Goal: Communication & Community: Answer question/provide support

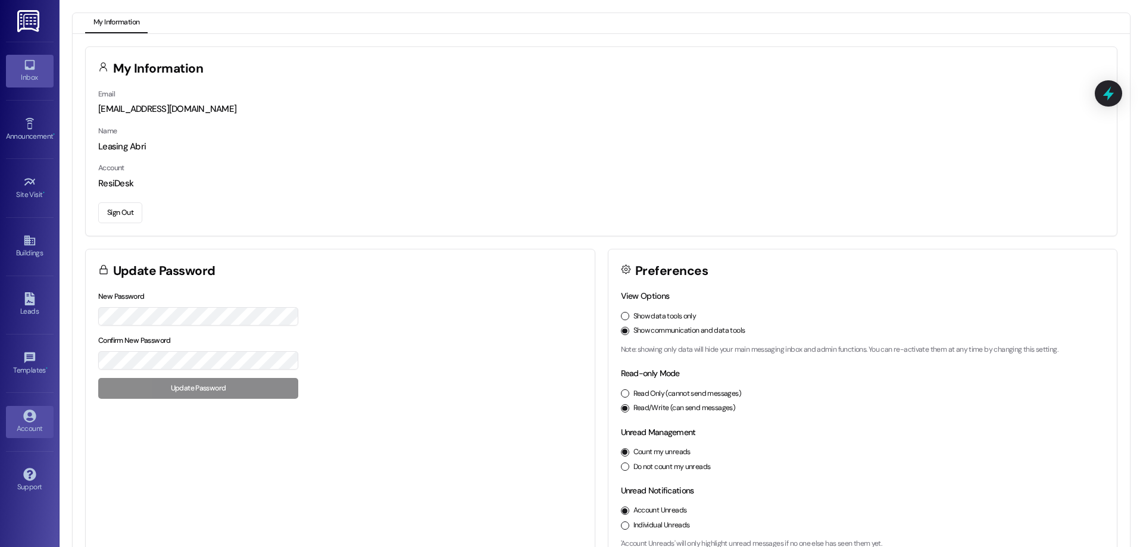
click at [24, 75] on div "Inbox" at bounding box center [30, 77] width 60 height 12
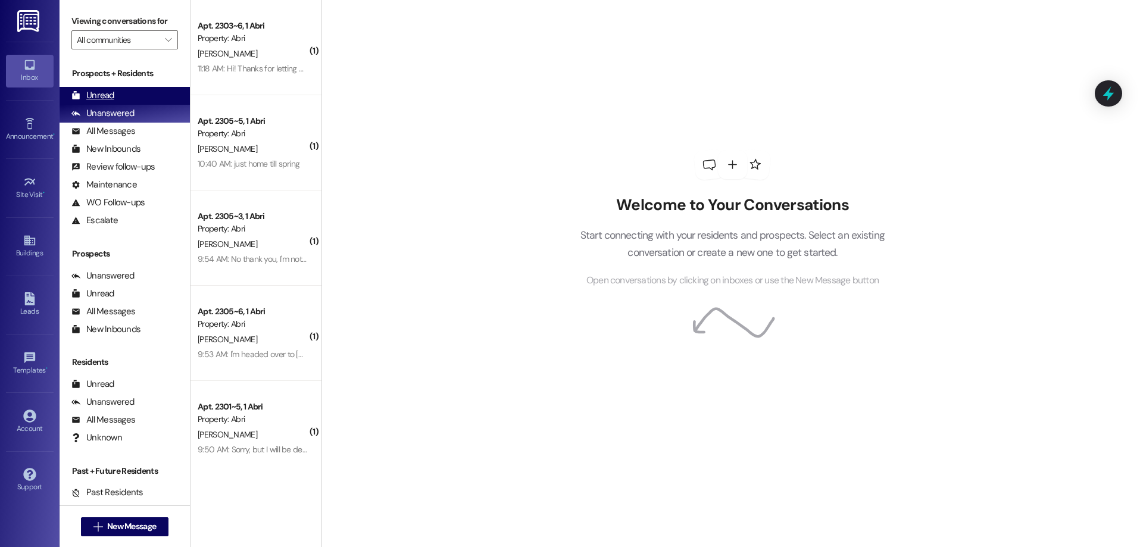
click at [142, 93] on div "Unread (0)" at bounding box center [125, 96] width 130 height 18
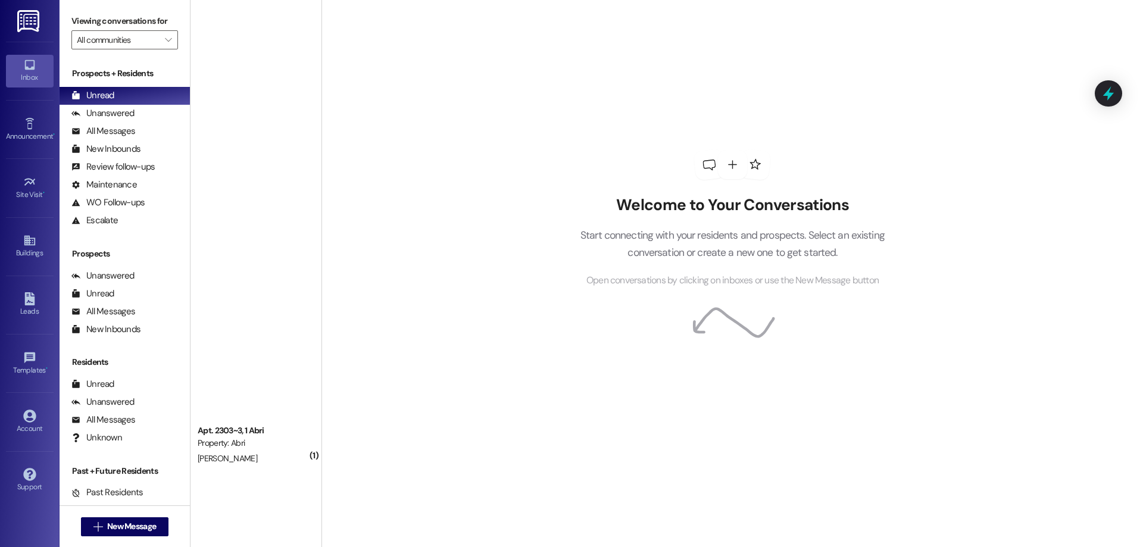
scroll to position [1347, 0]
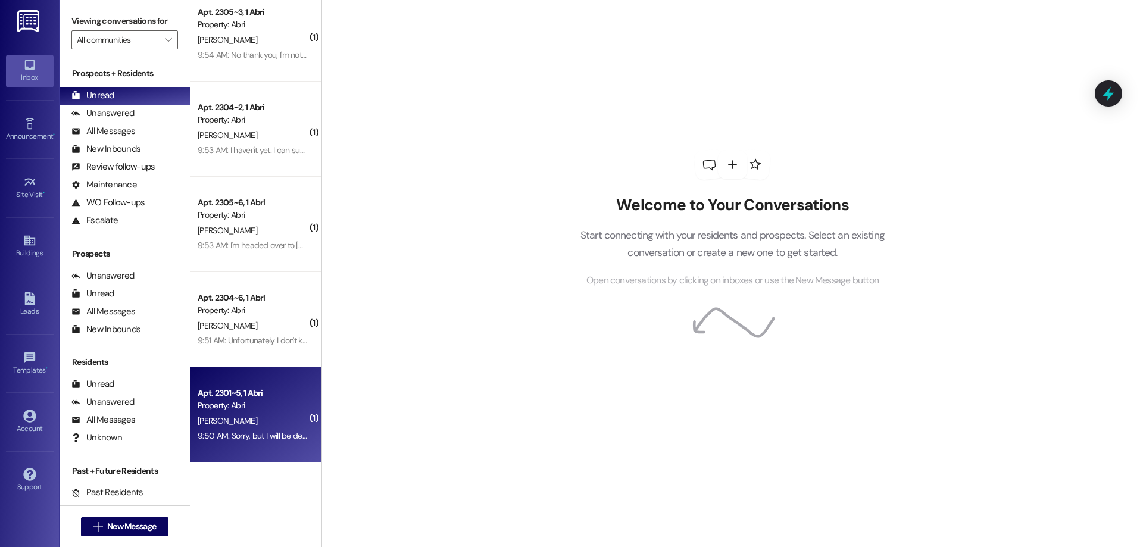
click at [263, 402] on div "Property: Abri" at bounding box center [253, 405] width 110 height 12
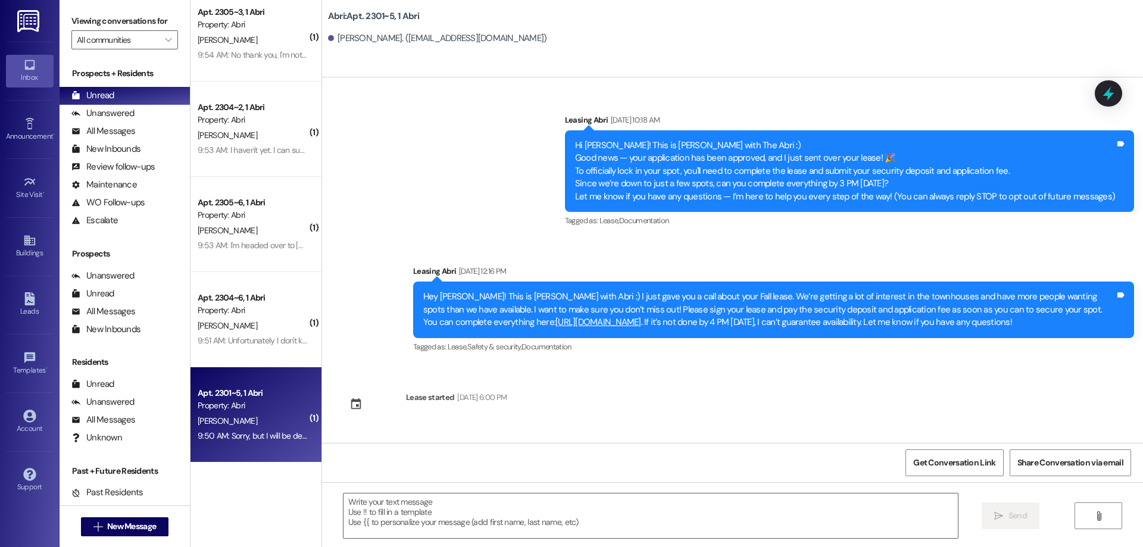
scroll to position [205, 0]
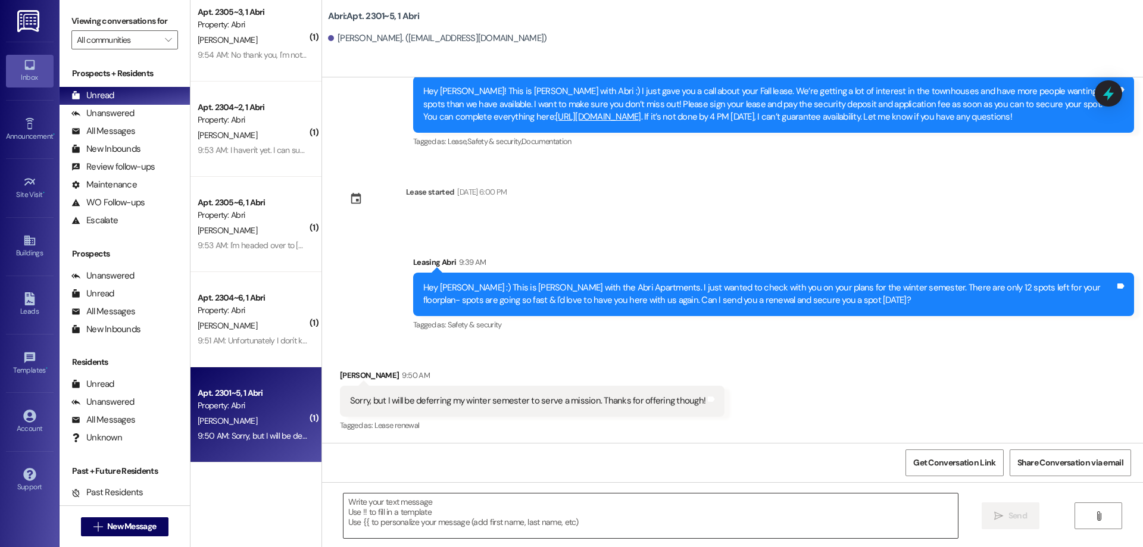
click at [868, 523] on textarea at bounding box center [650, 515] width 614 height 45
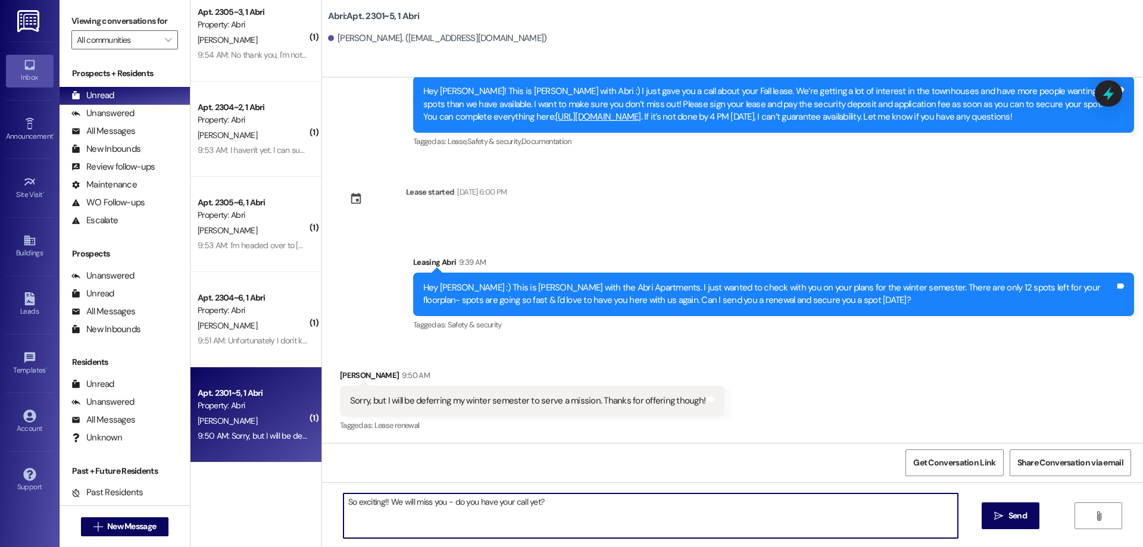
type textarea "So exciting!! We will miss you - do you have your call yet?!"
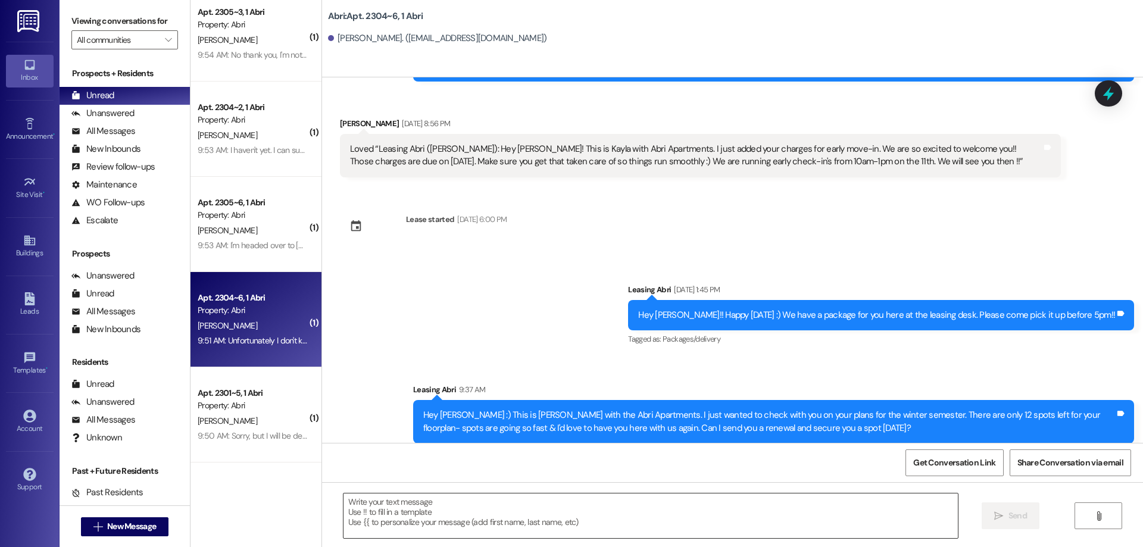
click at [471, 504] on textarea at bounding box center [650, 515] width 614 height 45
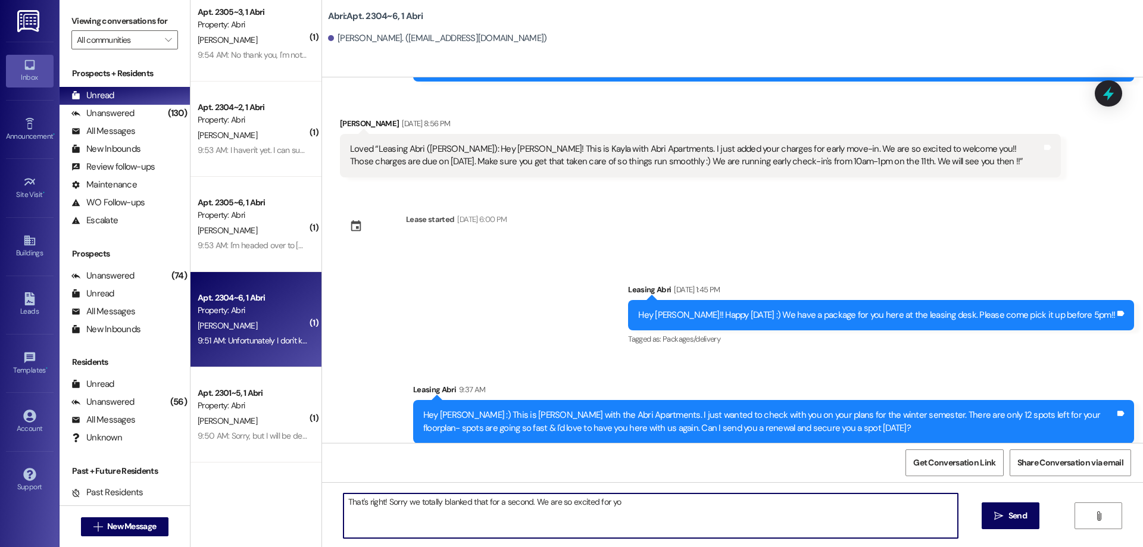
type textarea "That's right! Sorry we totally blanked that for a second. We are so excited for…"
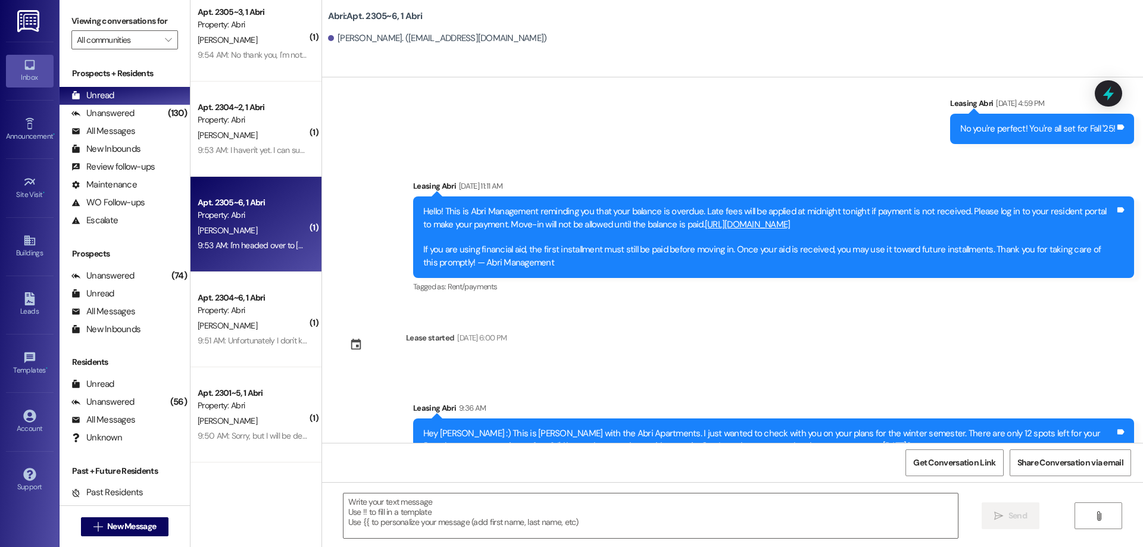
scroll to position [544, 0]
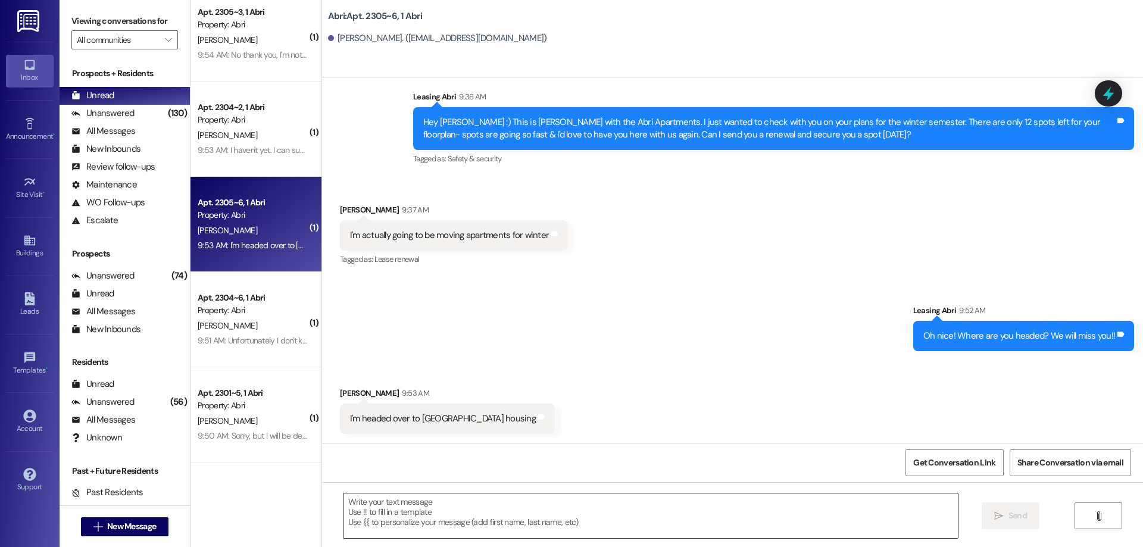
click at [493, 512] on textarea at bounding box center [650, 515] width 614 height 45
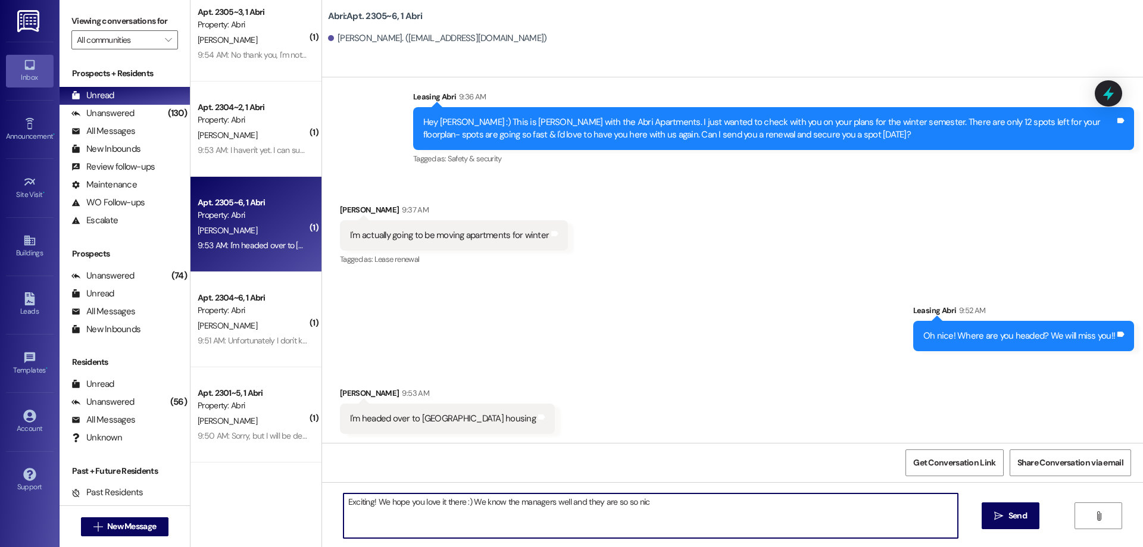
type textarea "Exciting! We hope you love it there :) We know the managers well and they are s…"
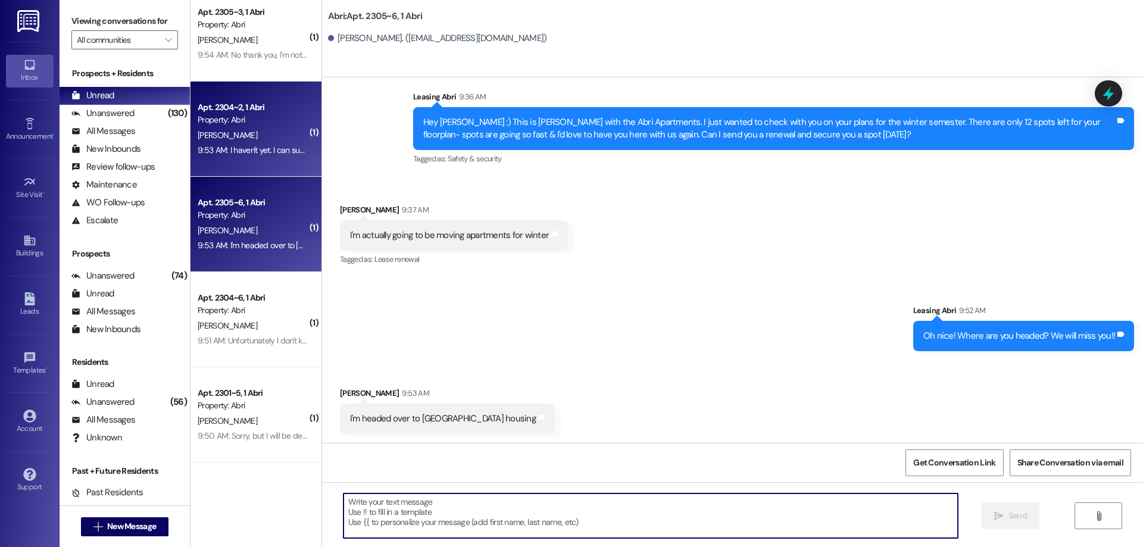
click at [257, 158] on div "9:53 AM: I haven't yet. I can submit them in October so close! 9:53 AM: I haven…" at bounding box center [252, 150] width 112 height 15
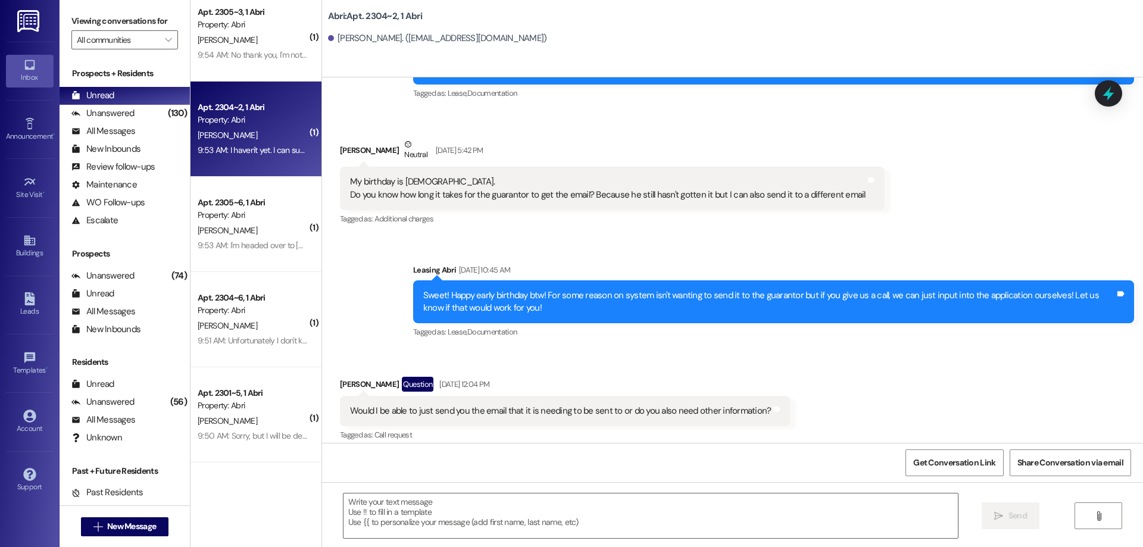
scroll to position [2672, 0]
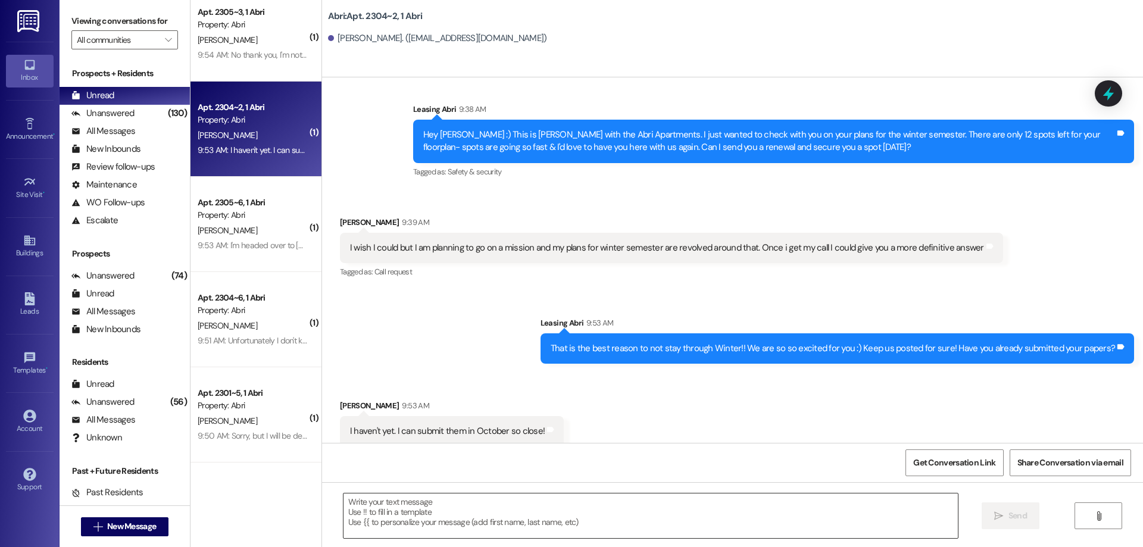
click at [546, 518] on textarea at bounding box center [650, 515] width 614 height 45
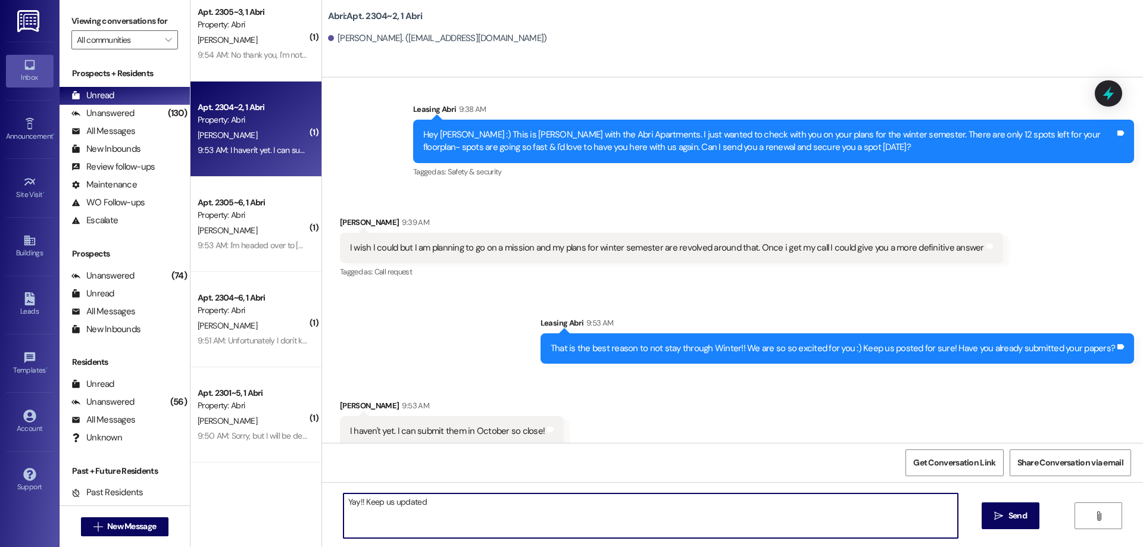
type textarea "Yay!! Keep us updated"
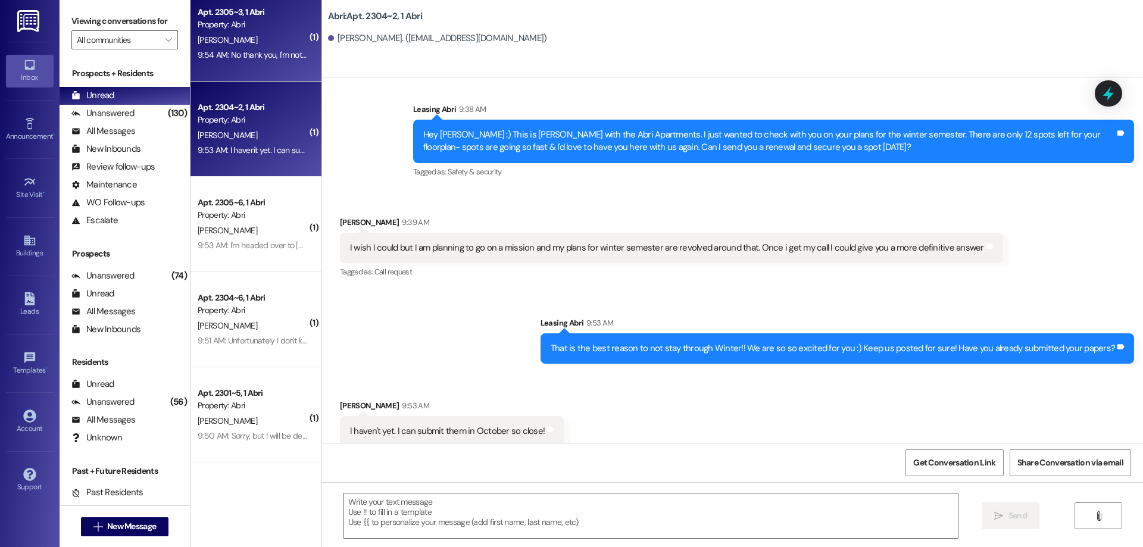
click at [271, 51] on div "9:54 AM: No thank you, I'm not planning on staying at the Abri for winter 9:54 …" at bounding box center [352, 54] width 308 height 11
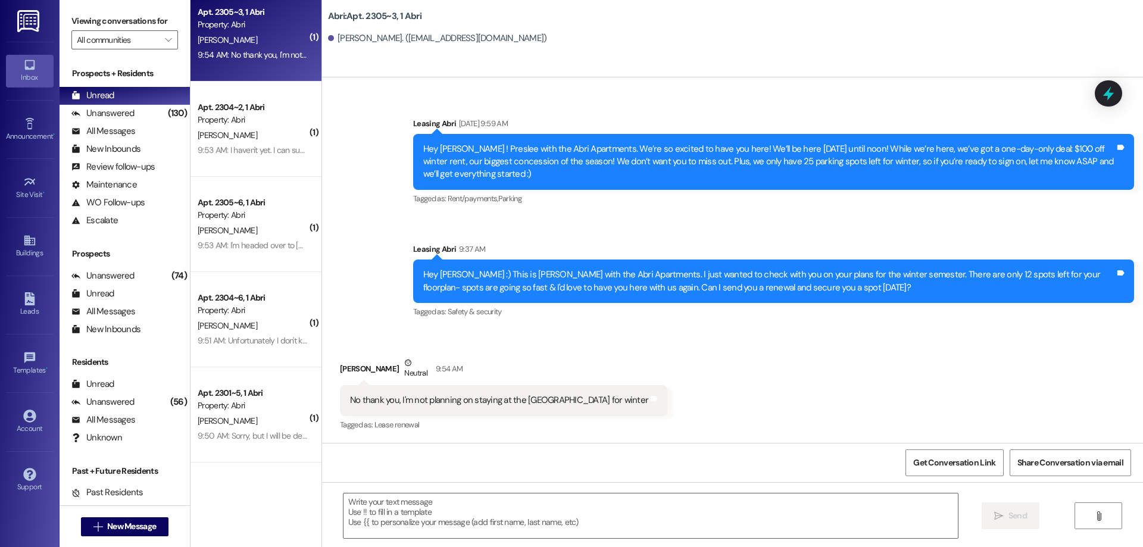
scroll to position [22175, 0]
click at [551, 506] on textarea at bounding box center [650, 515] width 614 height 45
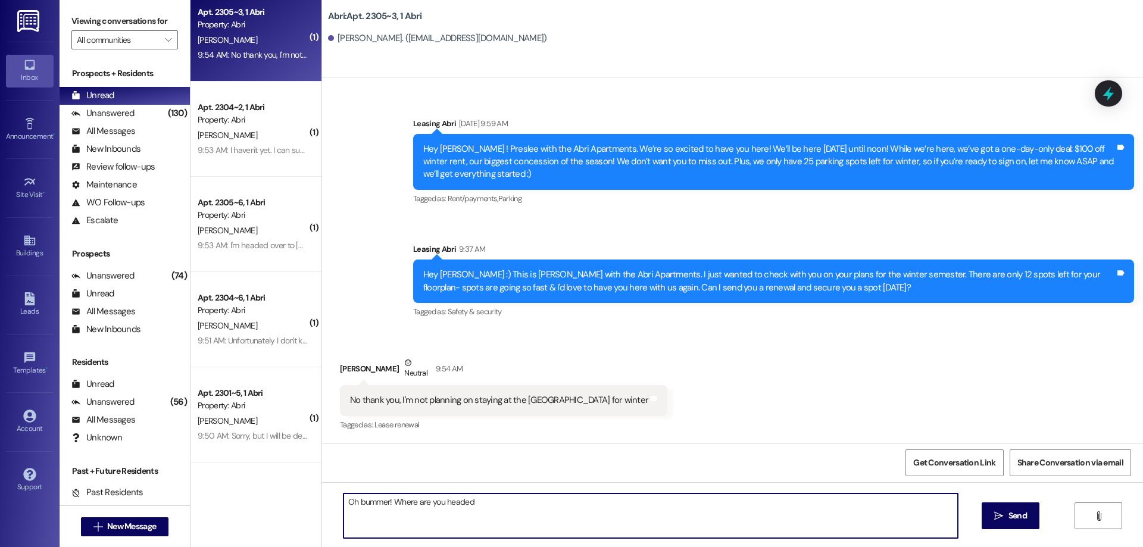
type textarea "Oh bummer! Where are you headed?"
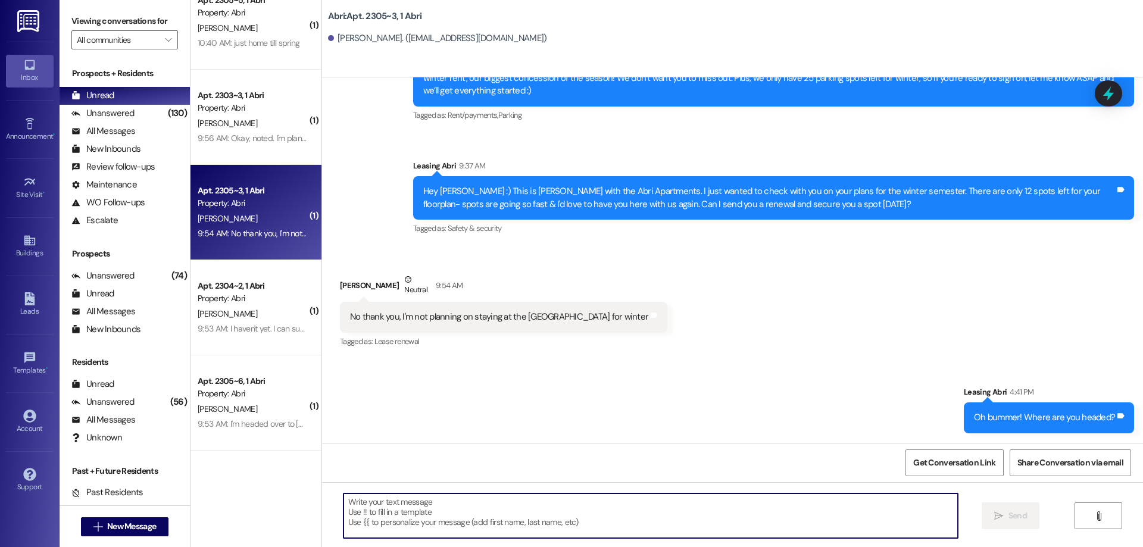
scroll to position [22258, 0]
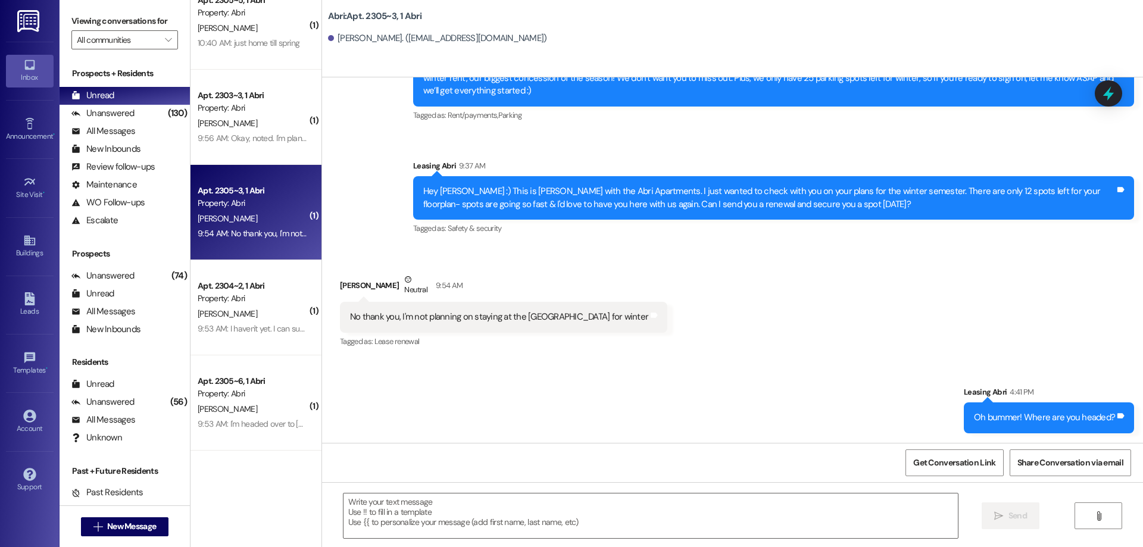
click at [230, 141] on div "9:56 AM: Okay, noted. I'm planning on serving a mission early in this next comi…" at bounding box center [696, 138] width 996 height 11
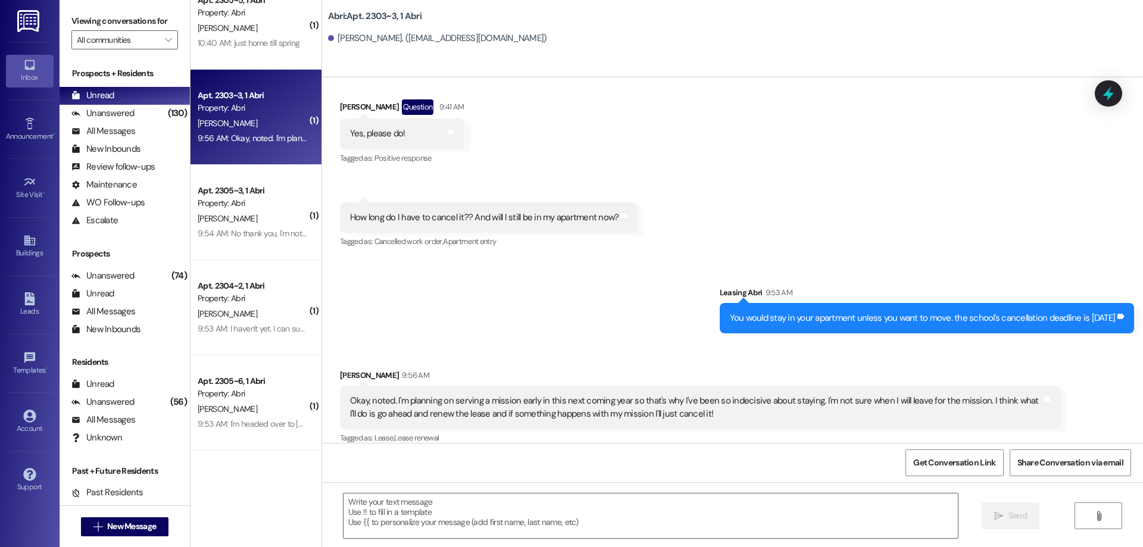
scroll to position [525, 0]
click at [501, 518] on textarea at bounding box center [650, 515] width 614 height 45
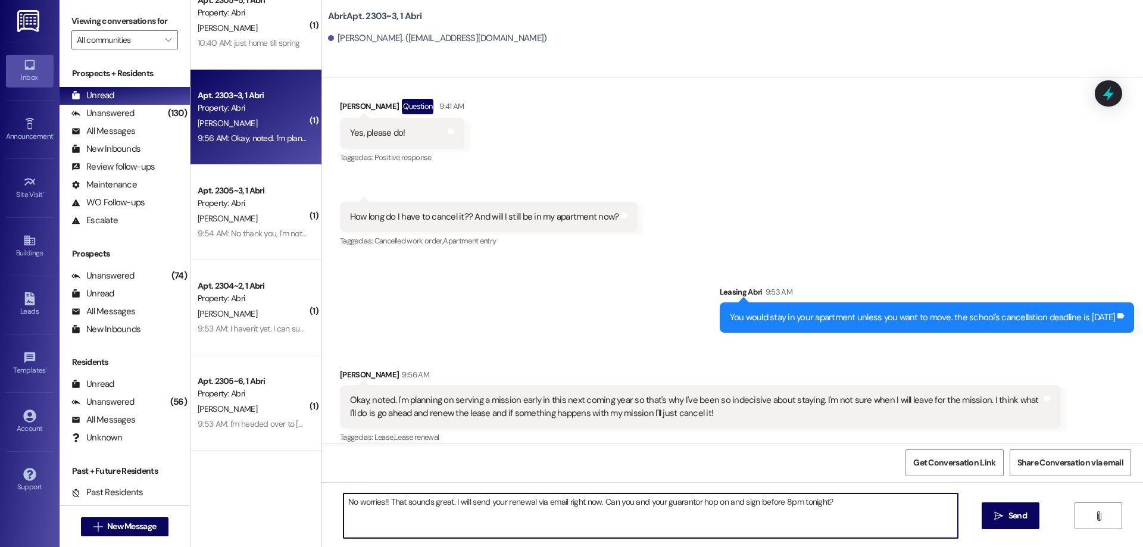
type textarea "No worries!! That sounds great. I will send your renewal via email right now. C…"
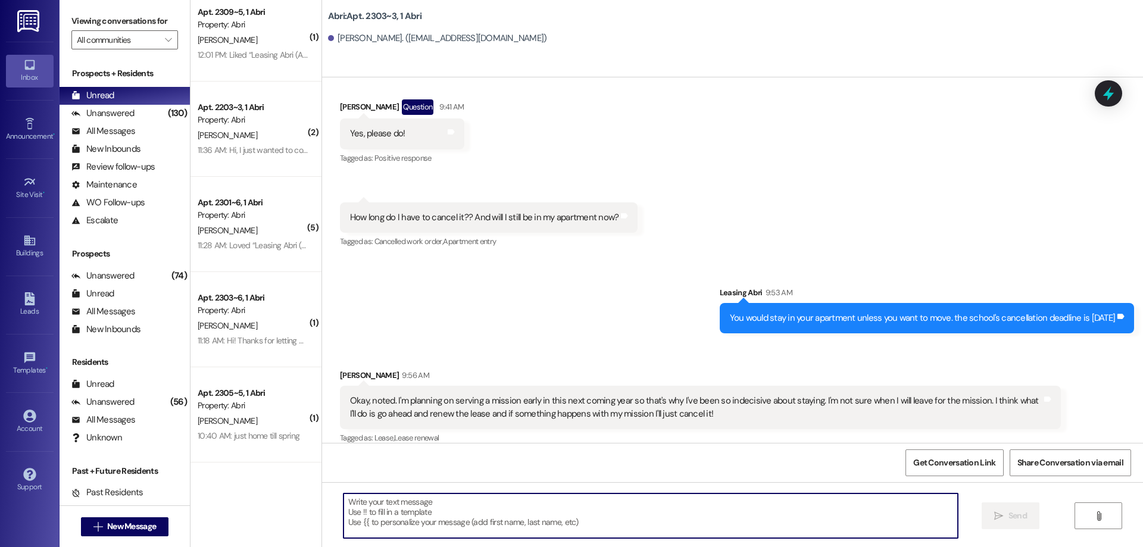
scroll to position [608, 0]
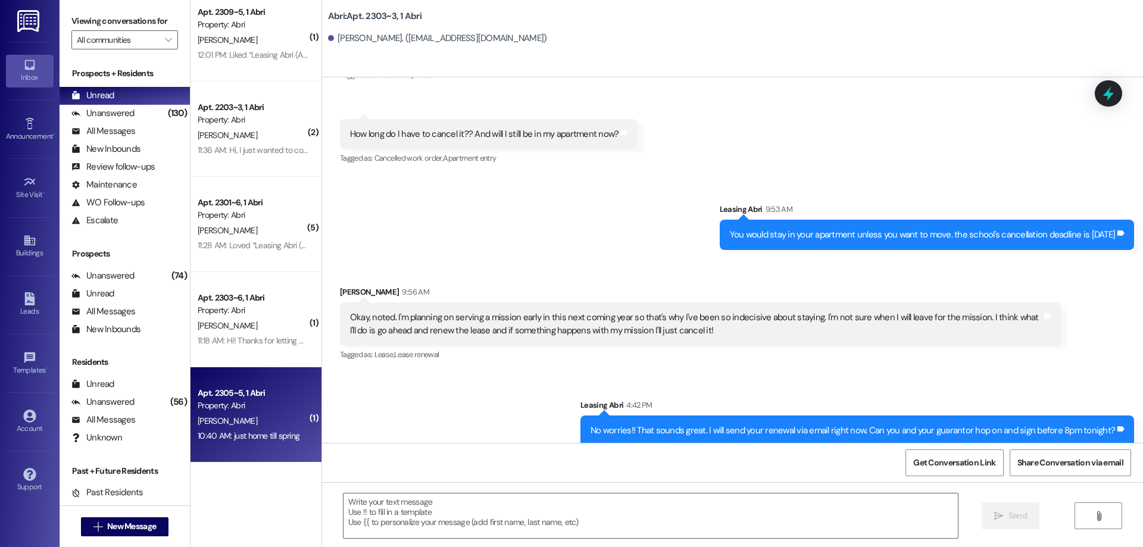
click at [234, 424] on div "[PERSON_NAME]" at bounding box center [252, 421] width 112 height 15
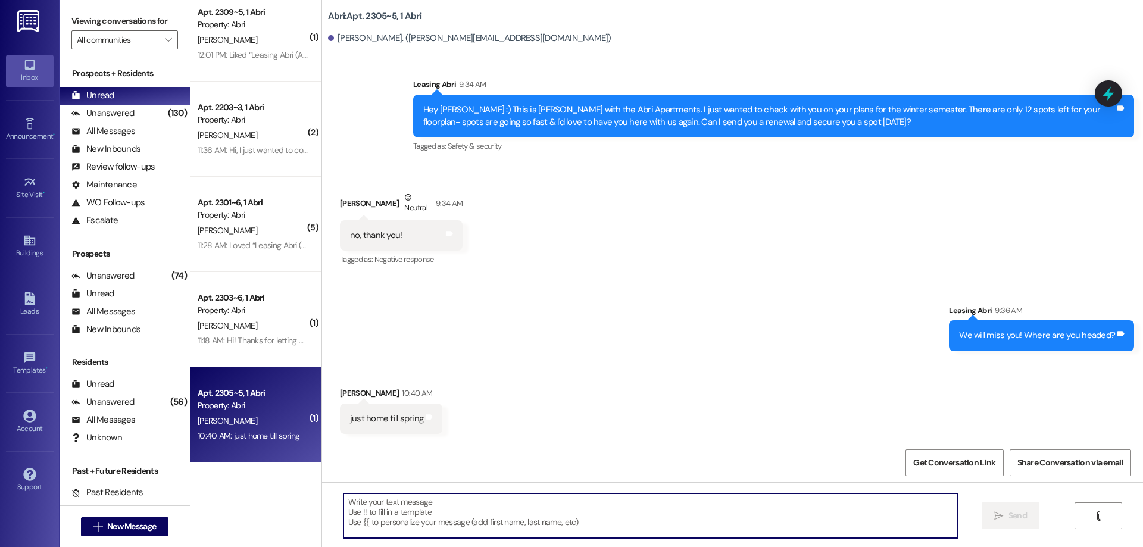
click at [453, 512] on textarea at bounding box center [650, 515] width 614 height 45
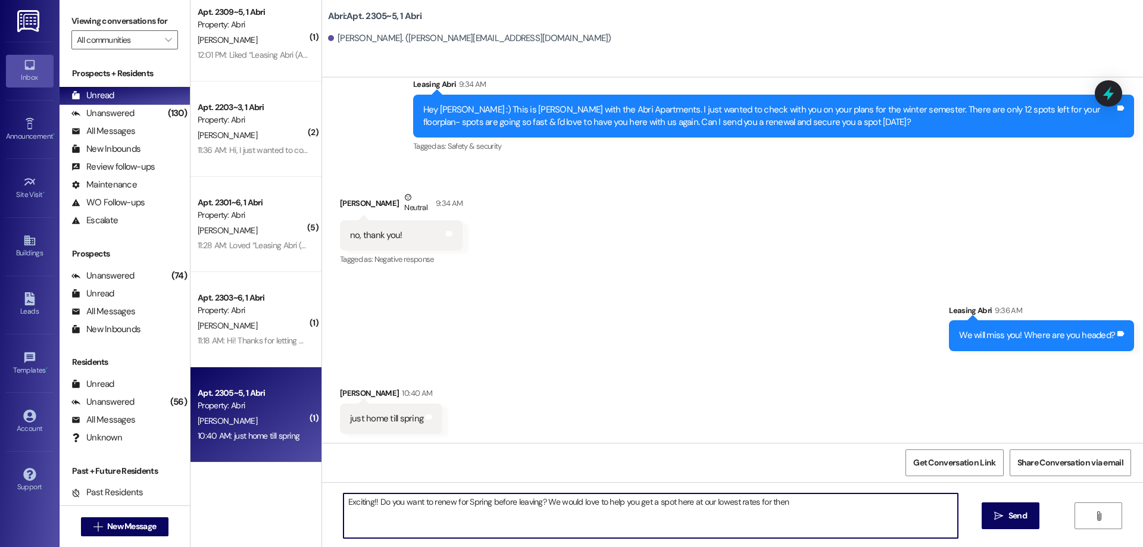
type textarea "Exciting!! Do you want to renew for Spring before leaving? We would love to hel…"
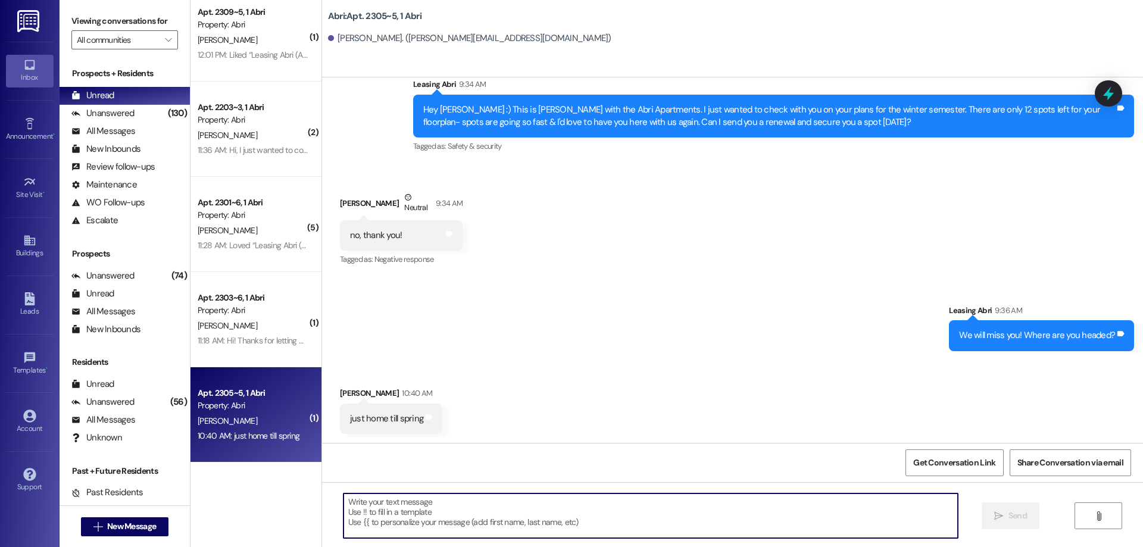
scroll to position [1544, 0]
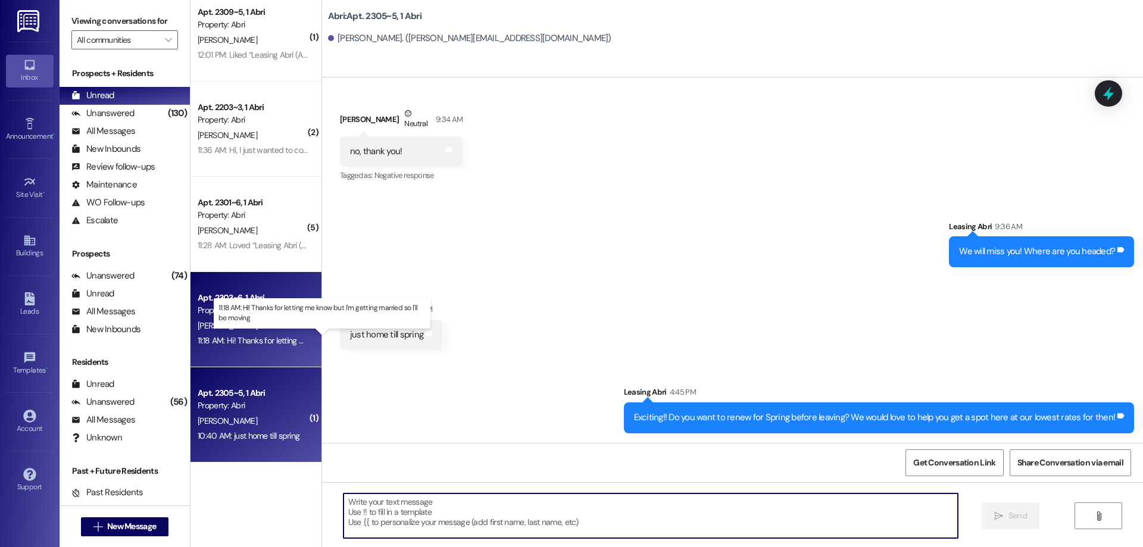
click at [259, 335] on div "11:18 AM: Hi! Thanks for letting me know but I'm getting married so I'll be mov…" at bounding box center [331, 340] width 267 height 11
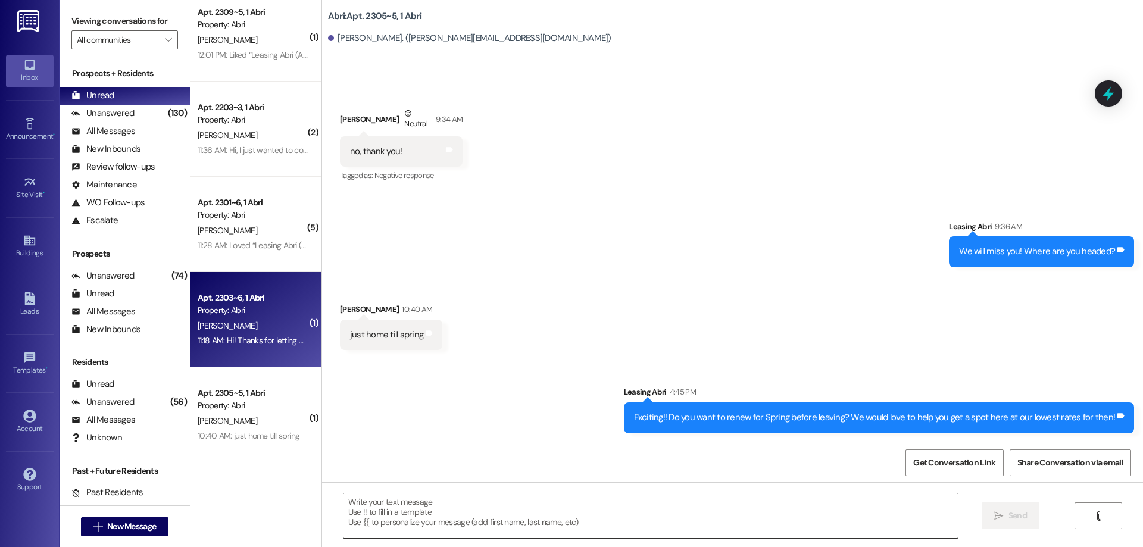
scroll to position [42, 0]
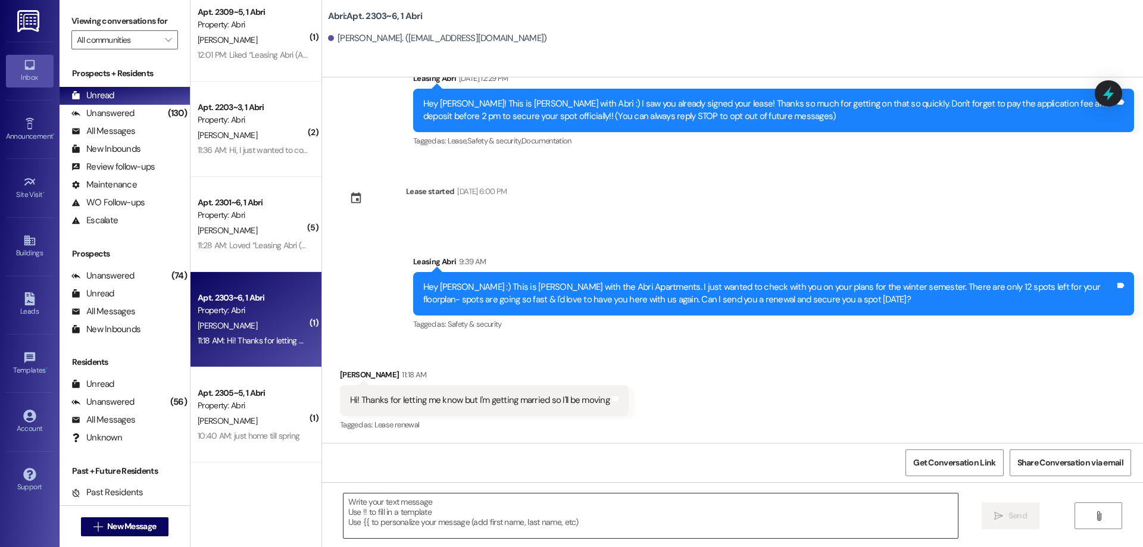
click at [524, 514] on textarea at bounding box center [650, 515] width 614 height 45
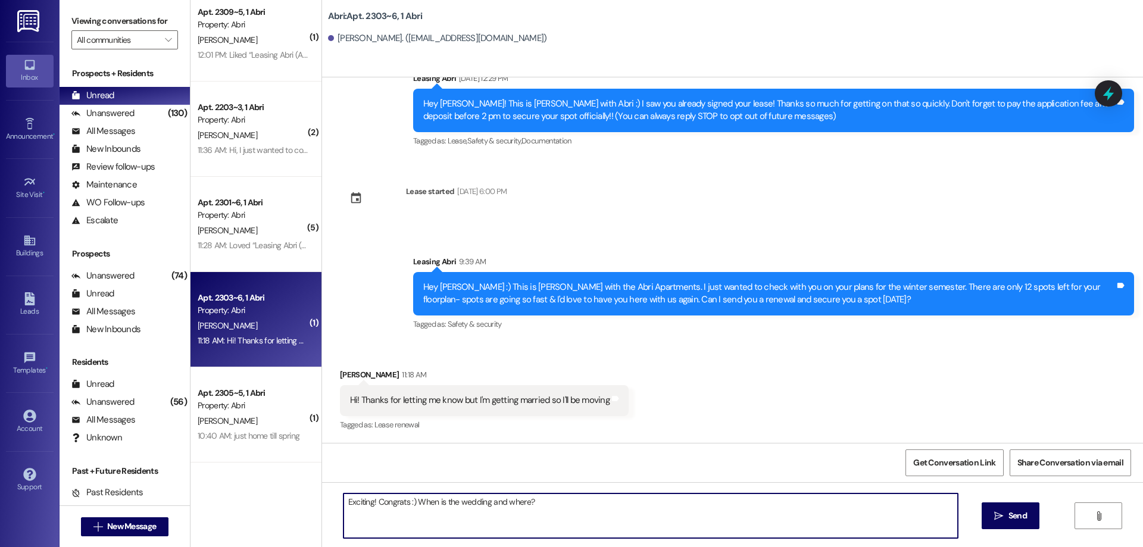
type textarea "Exciting! Congrats :) When is the wedding and where?!"
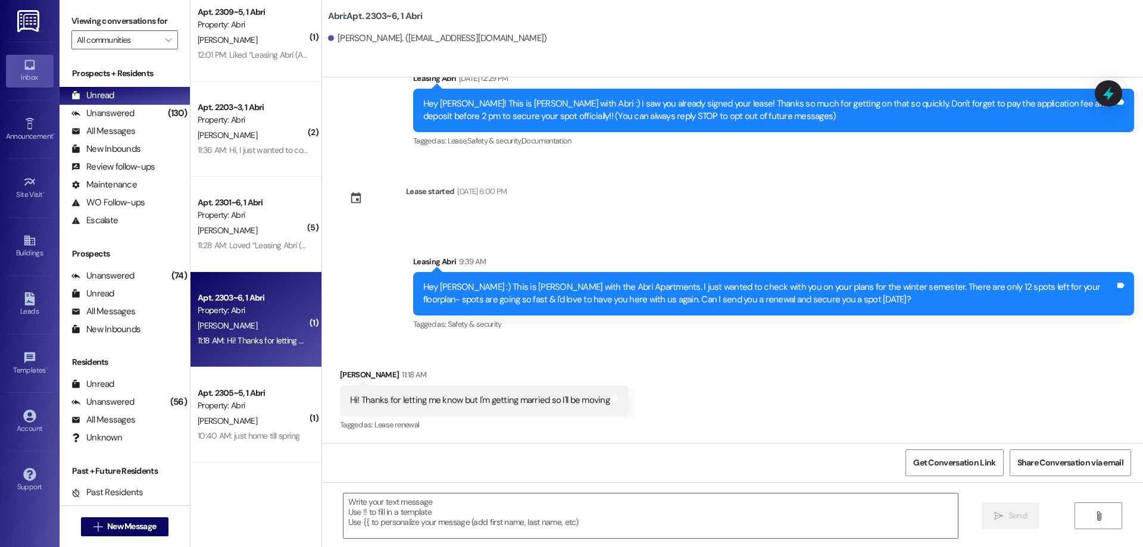
scroll to position [124, 0]
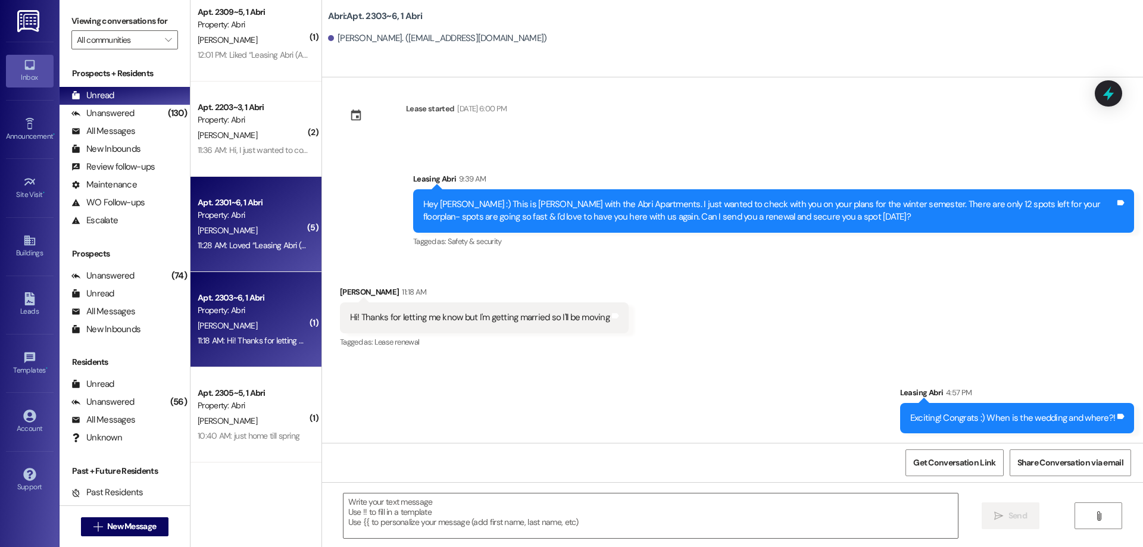
click at [265, 223] on div "[PERSON_NAME]" at bounding box center [252, 230] width 112 height 15
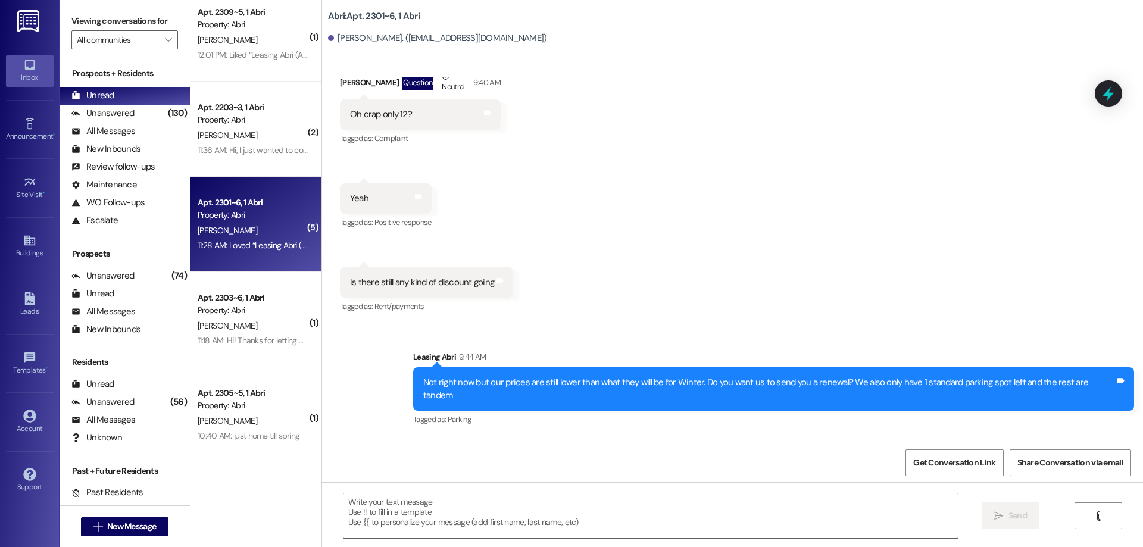
scroll to position [7825, 0]
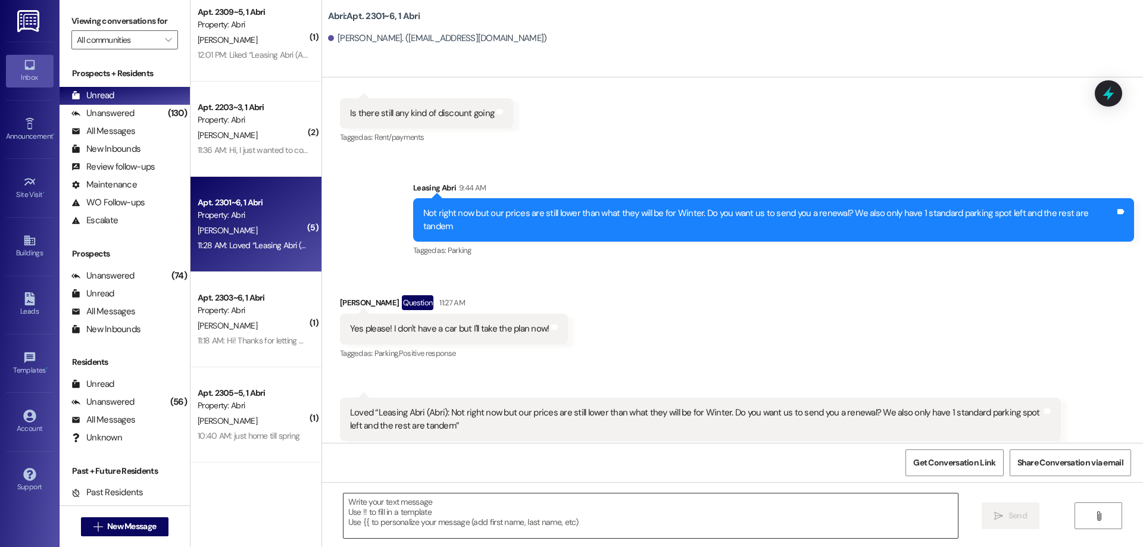
click at [596, 517] on textarea at bounding box center [650, 515] width 614 height 45
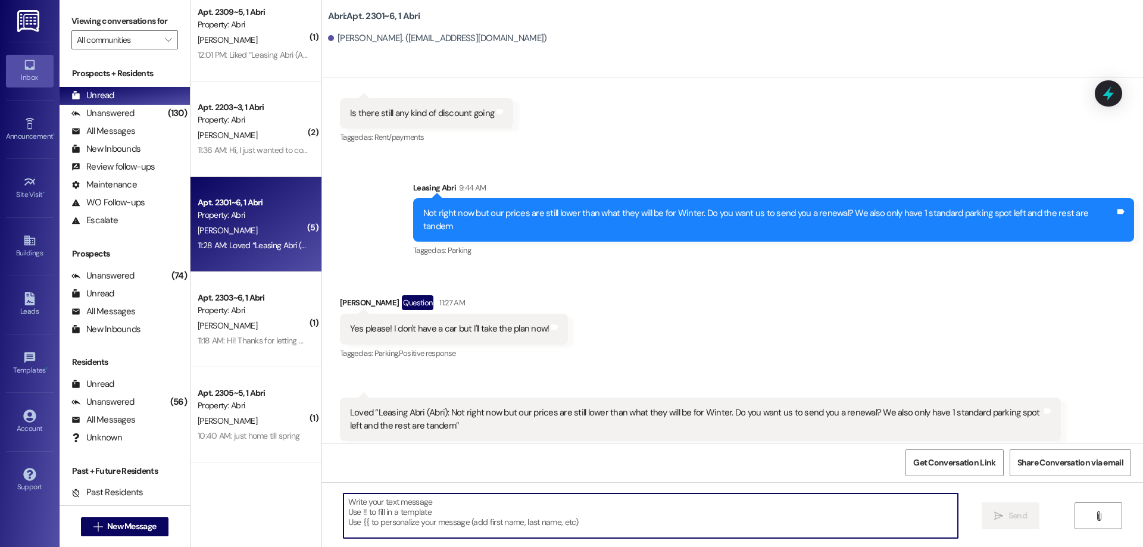
click at [487, 512] on textarea at bounding box center [650, 515] width 614 height 45
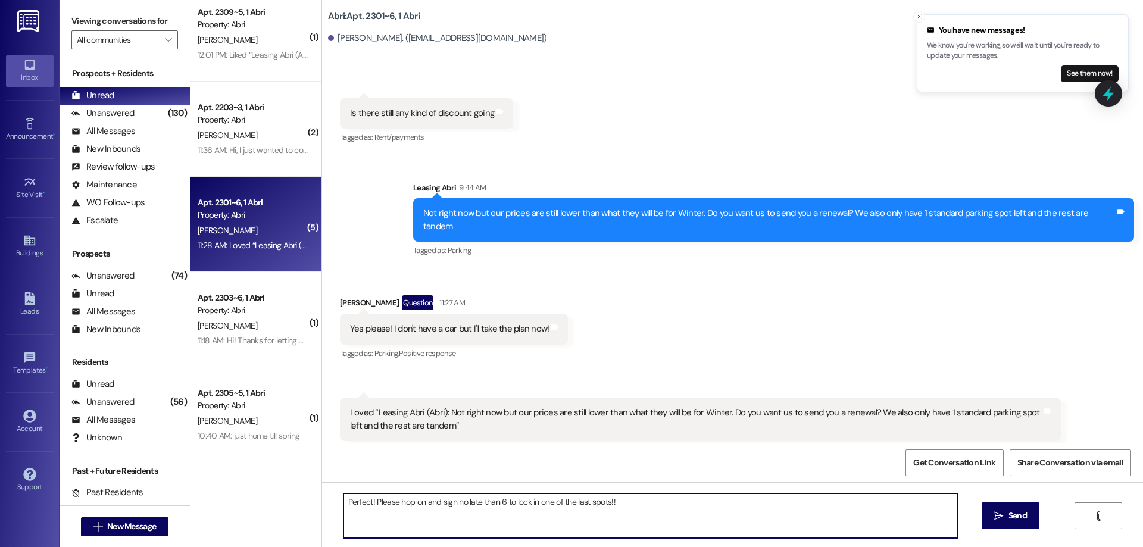
type textarea "Perfect! Please hop on and sign no late than 6 to lock in one of the last spots…"
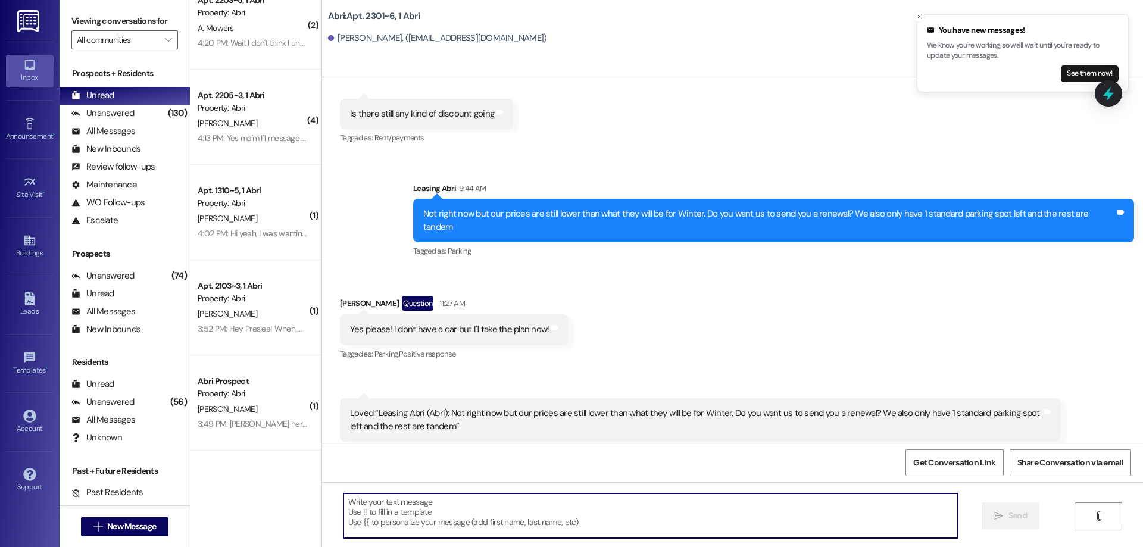
scroll to position [0, 0]
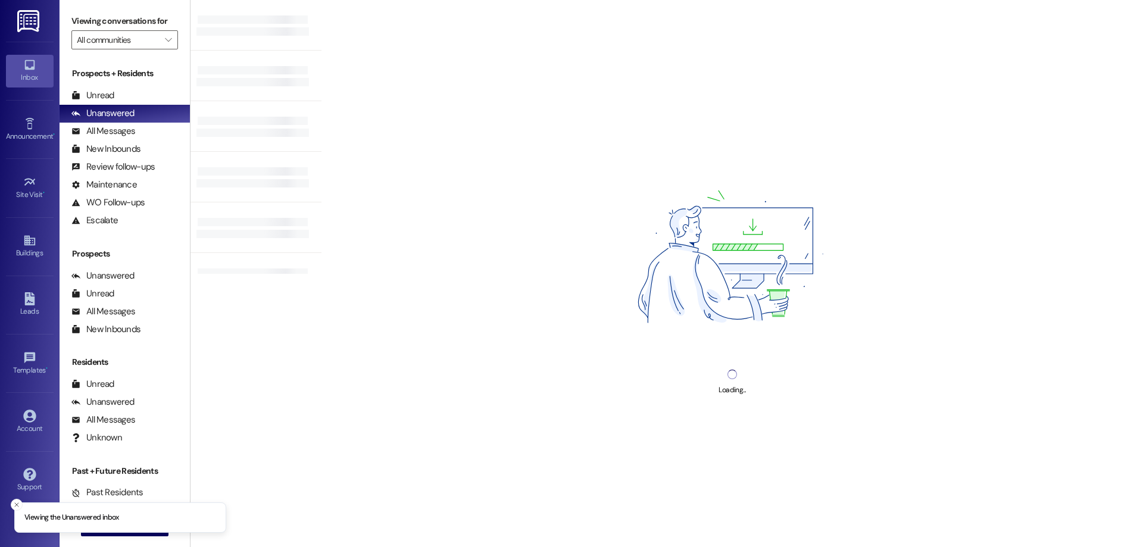
click at [117, 85] on div "Prospects + Residents Unread (0) Unread: Any message you haven't read yet will …" at bounding box center [125, 148] width 130 height 162
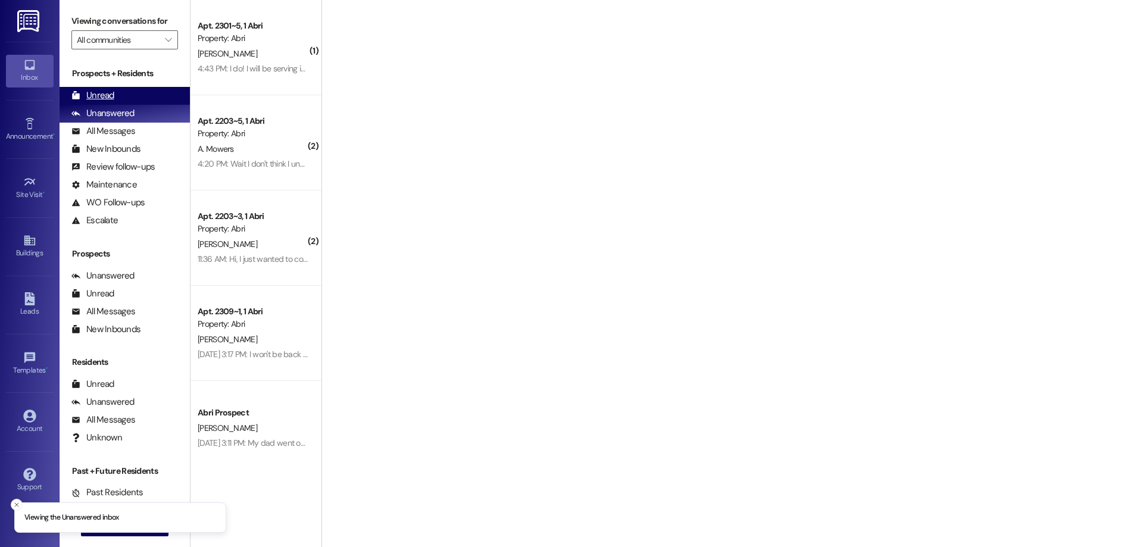
click at [117, 92] on div "Unread (0)" at bounding box center [125, 96] width 130 height 18
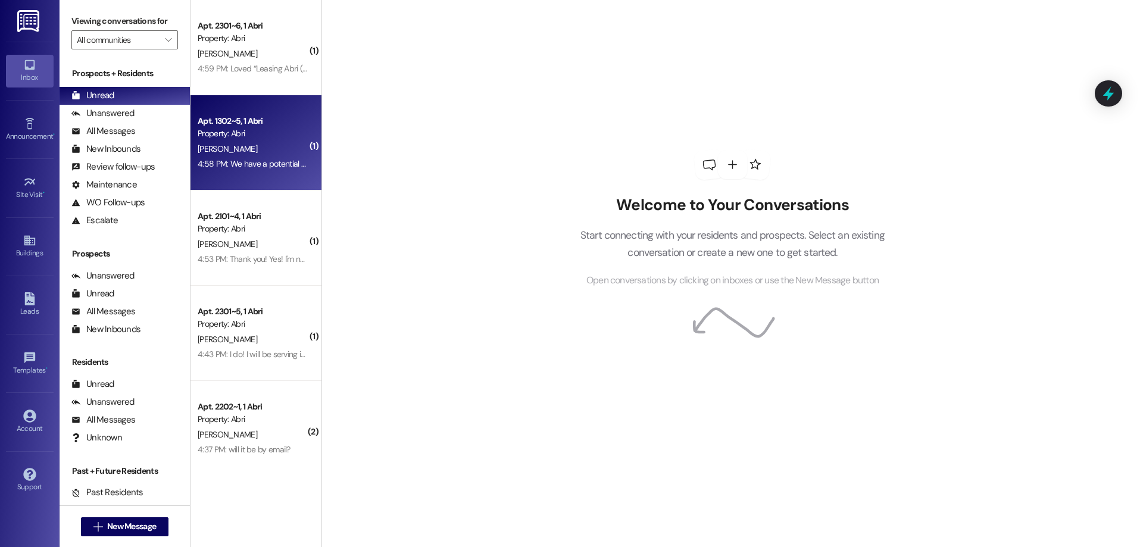
click at [264, 144] on div "A. Jones" at bounding box center [252, 149] width 112 height 15
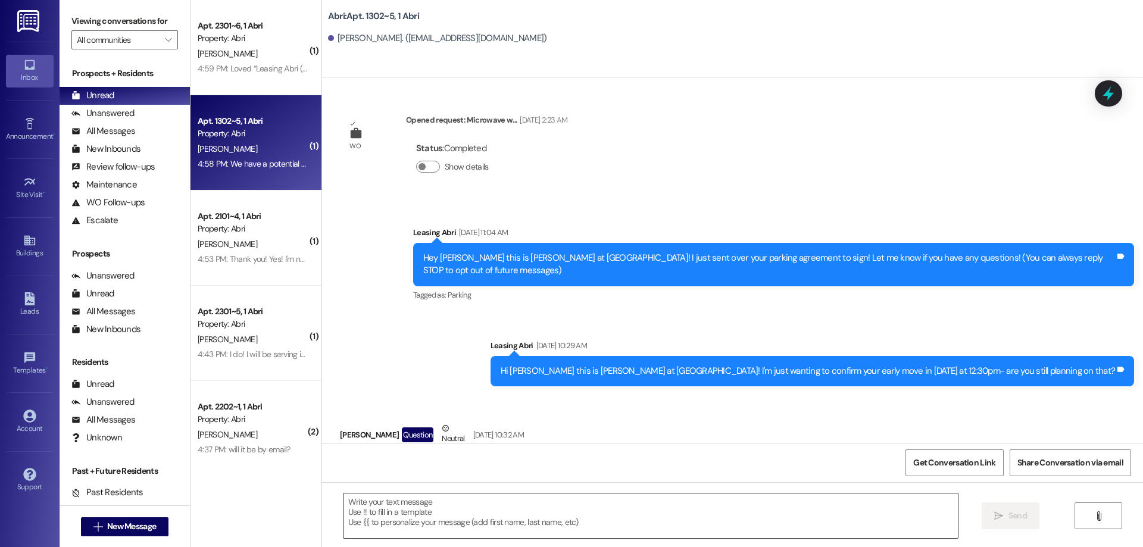
scroll to position [17738, 0]
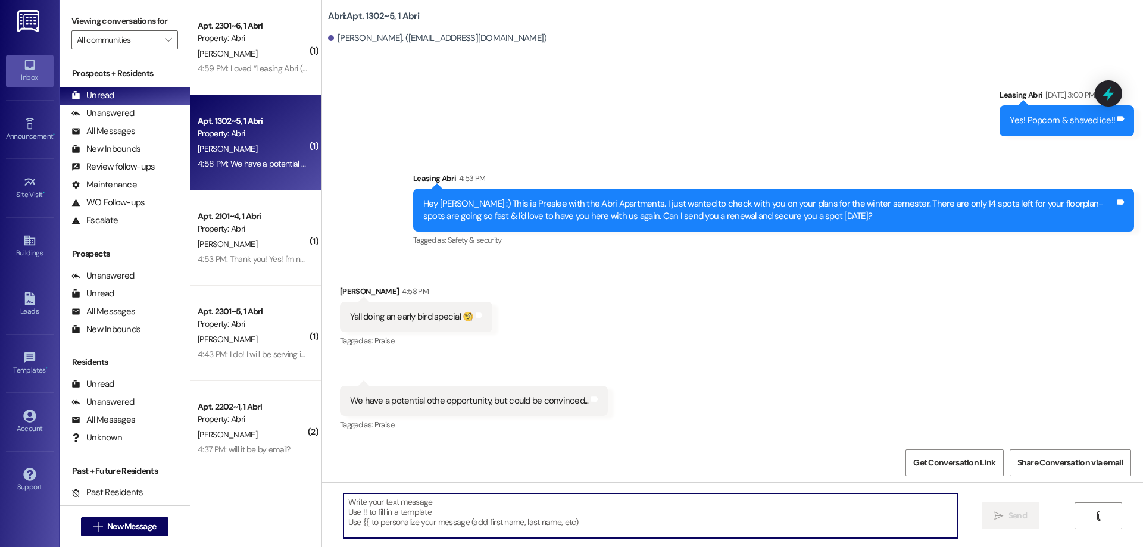
click at [655, 511] on textarea at bounding box center [650, 515] width 614 height 45
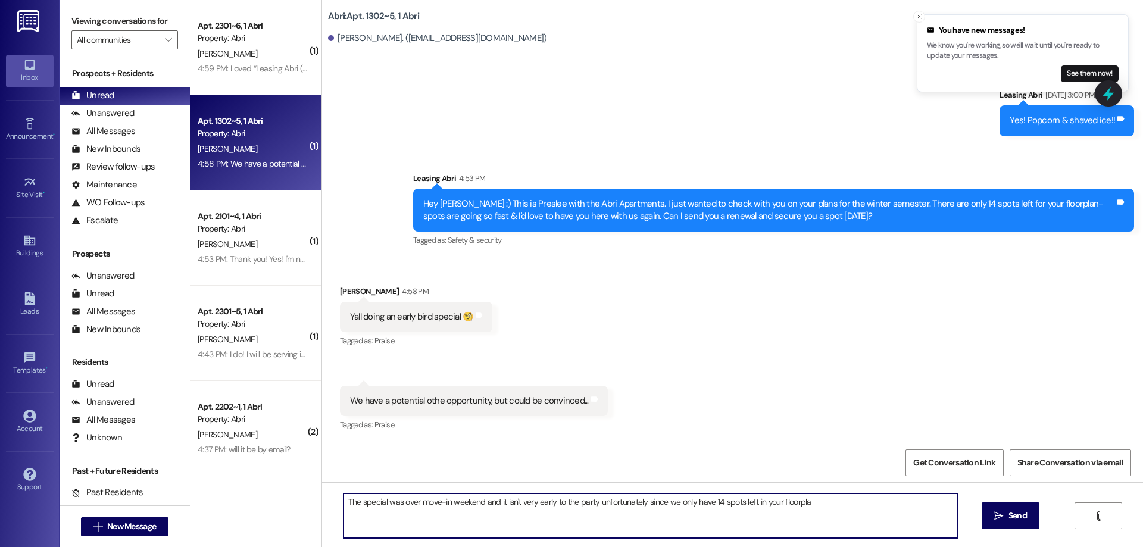
type textarea "The special was over move-in weekend and it isn't very early to the party unfor…"
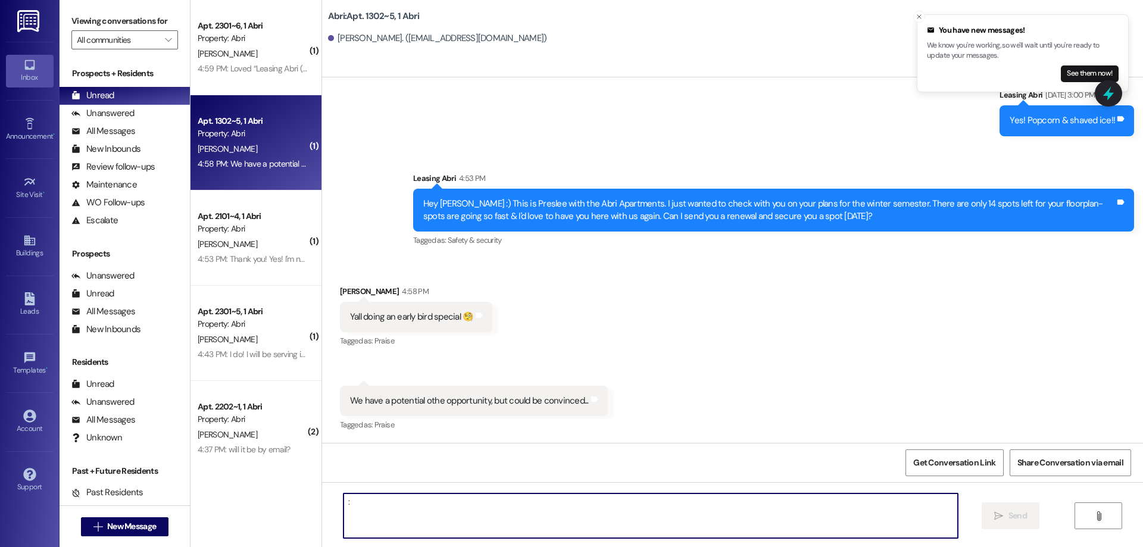
scroll to position [17737, 0]
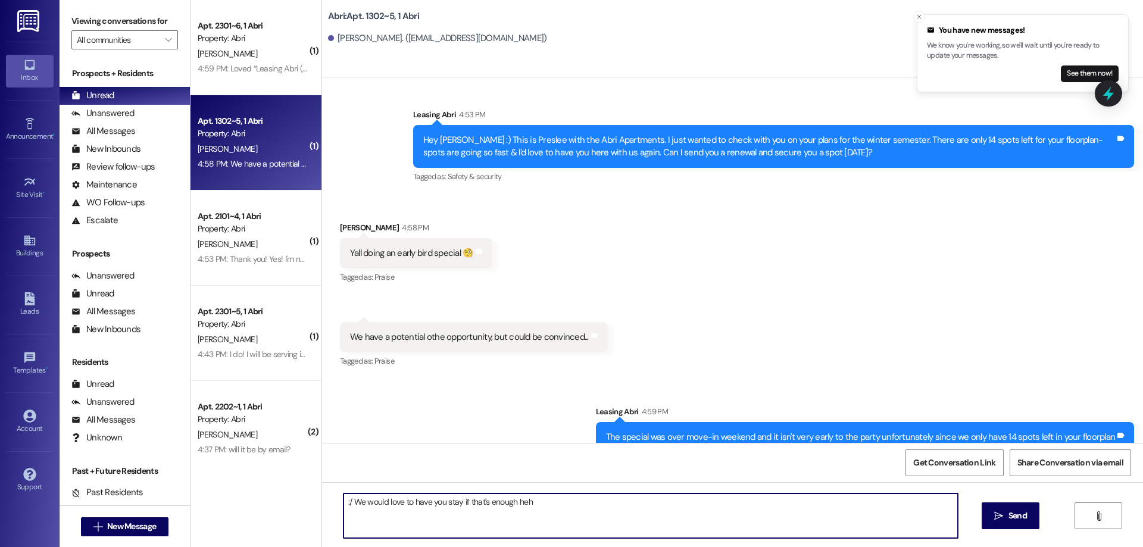
type textarea ":/ We would love to have you stay if that's enough hehe"
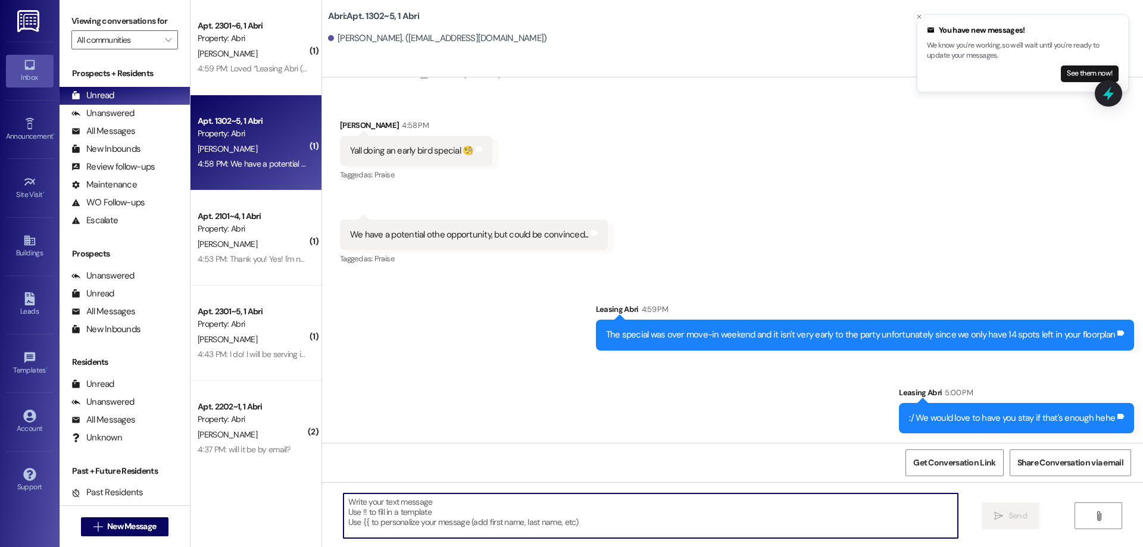
scroll to position [585, 0]
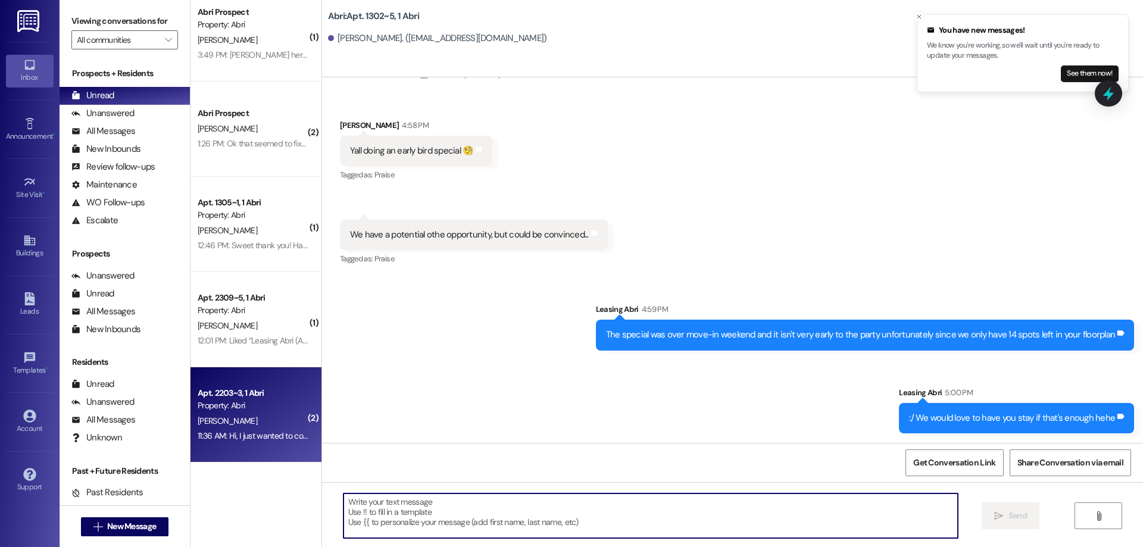
click at [268, 393] on div "Apt. 2203~3, 1 Abri" at bounding box center [253, 393] width 110 height 12
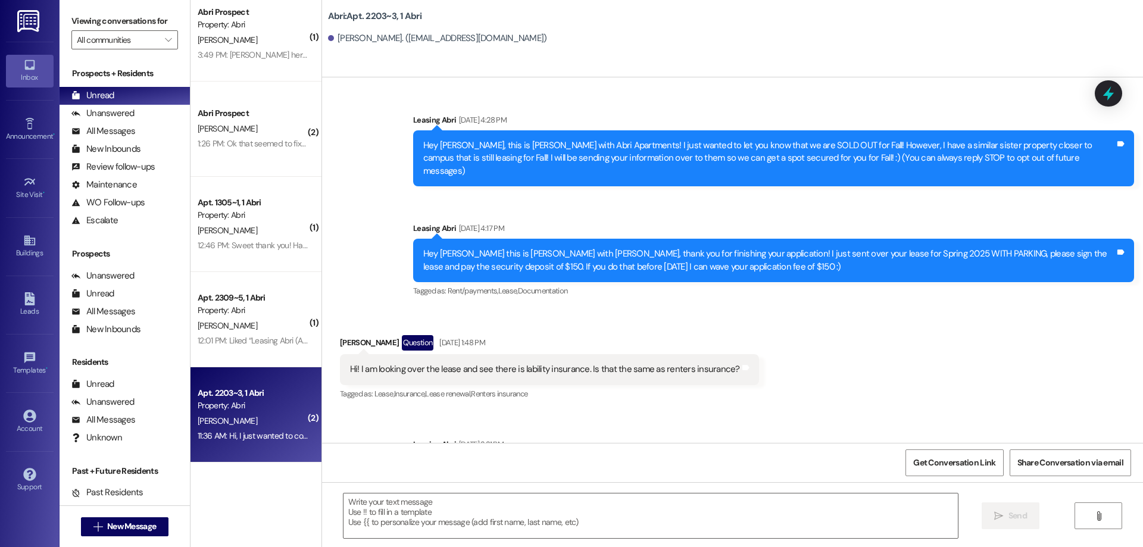
scroll to position [13582, 0]
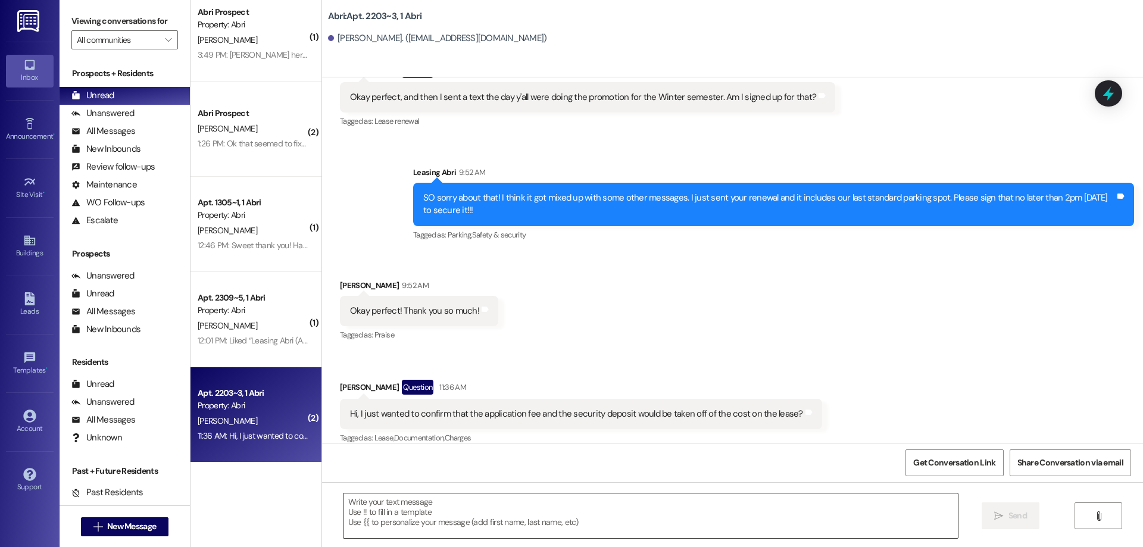
click at [589, 518] on textarea at bounding box center [650, 515] width 614 height 45
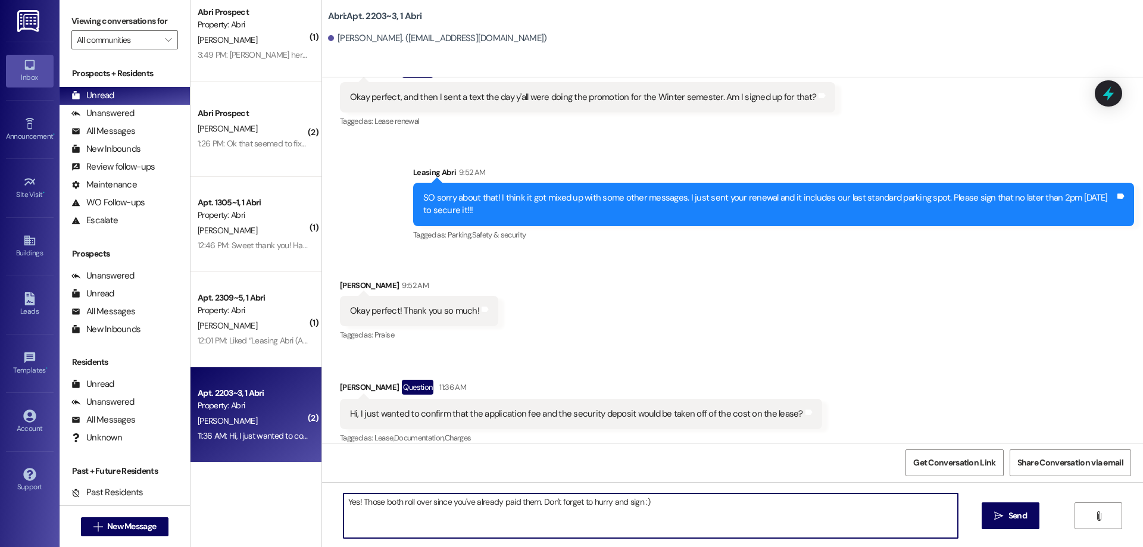
type textarea "Yes! Those both roll over since you've already paid them. Don't forget to hurry…"
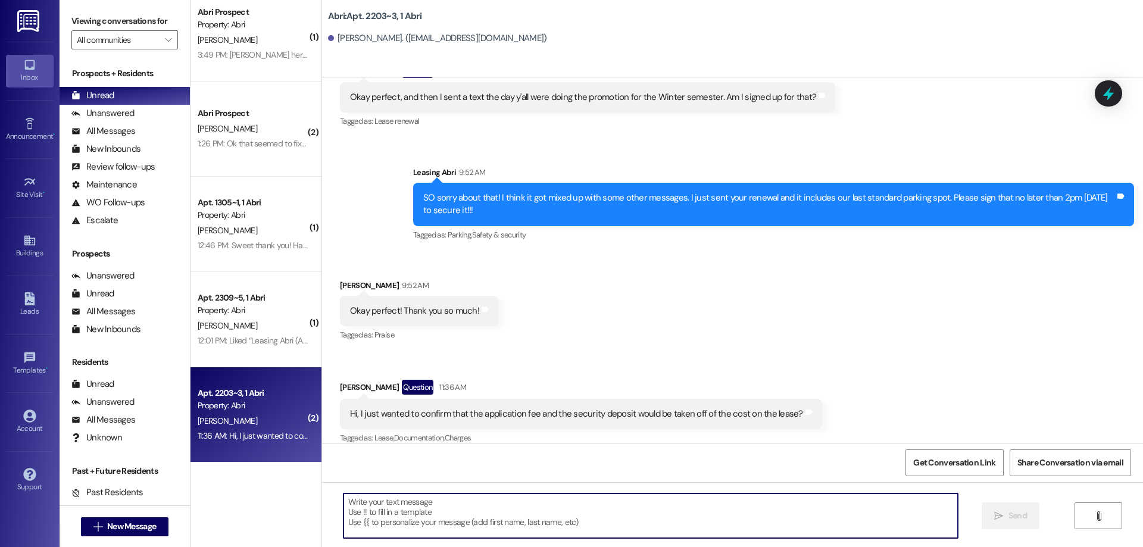
scroll to position [13665, 0]
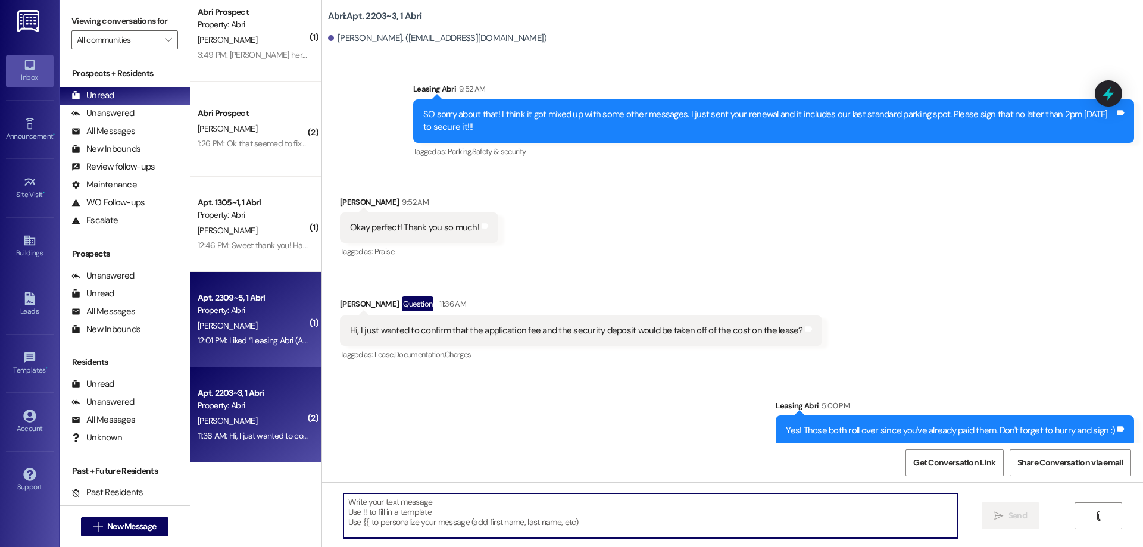
click at [284, 340] on div "12:01 PM: Liked “Leasing Abri (Abri): Perfect! I just sent you a renewal for Wi…" at bounding box center [563, 340] width 730 height 11
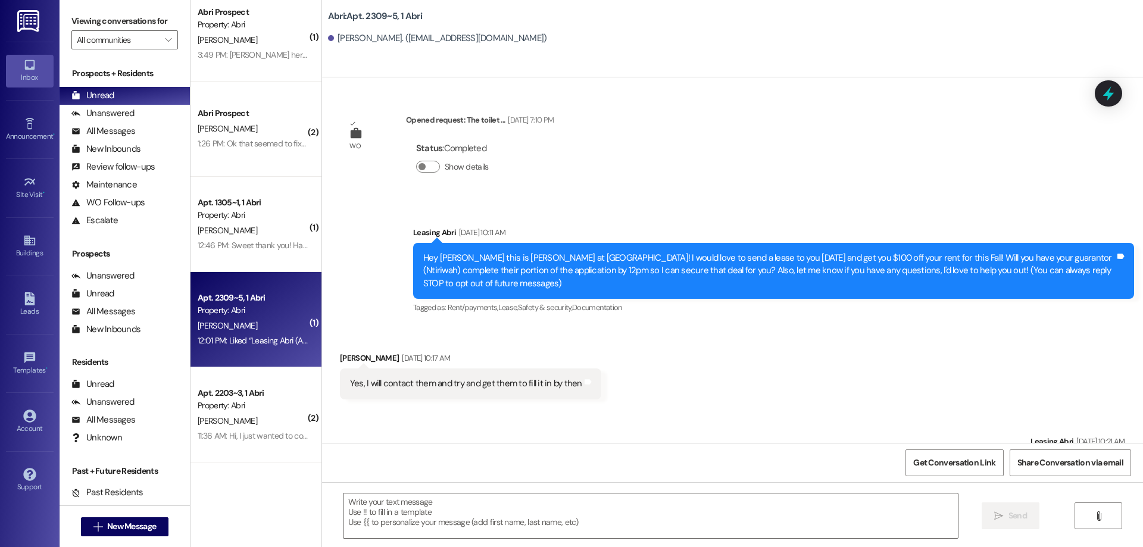
click at [490, 526] on textarea at bounding box center [650, 515] width 614 height 45
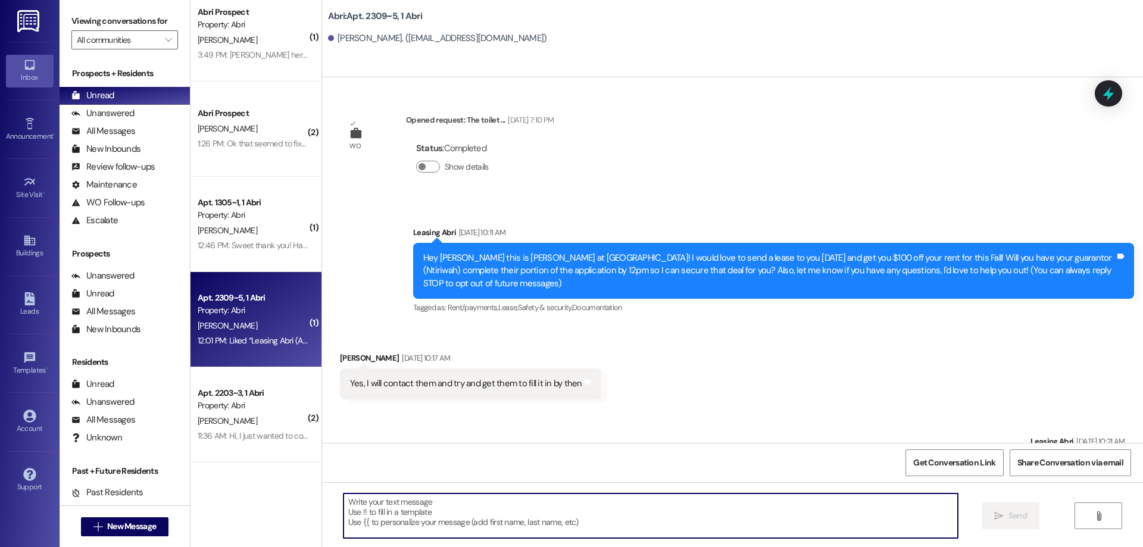
scroll to position [21767, 0]
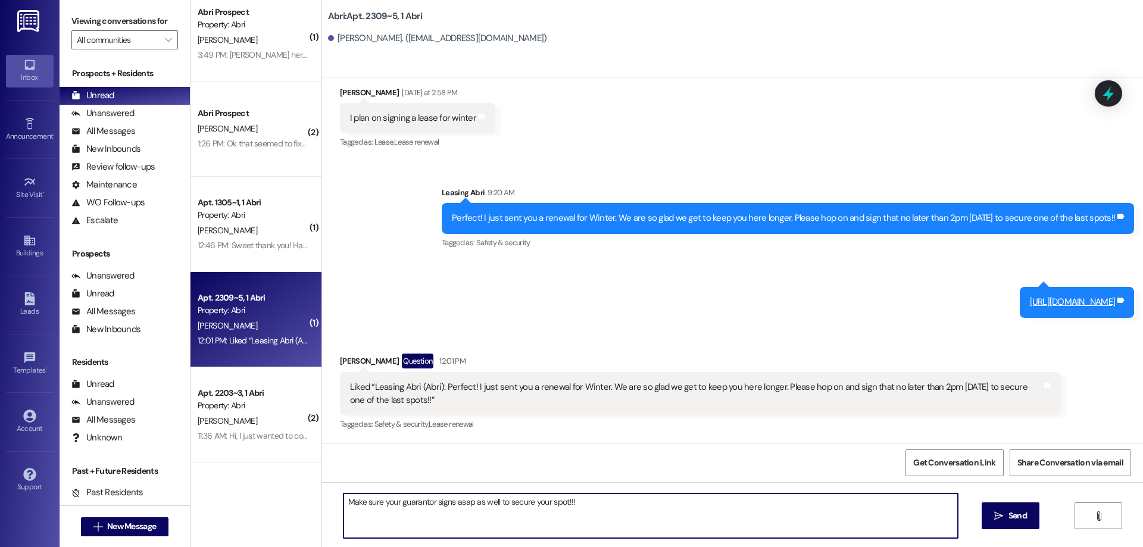
type textarea "Make sure your guarantor signs asap as well to secure your spot!!!"
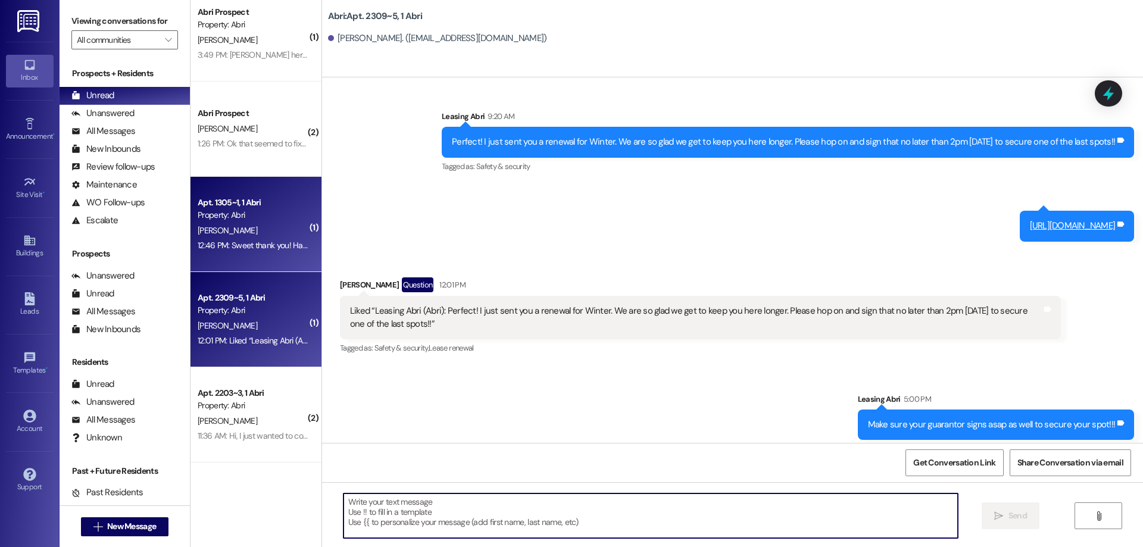
scroll to position [21766, 0]
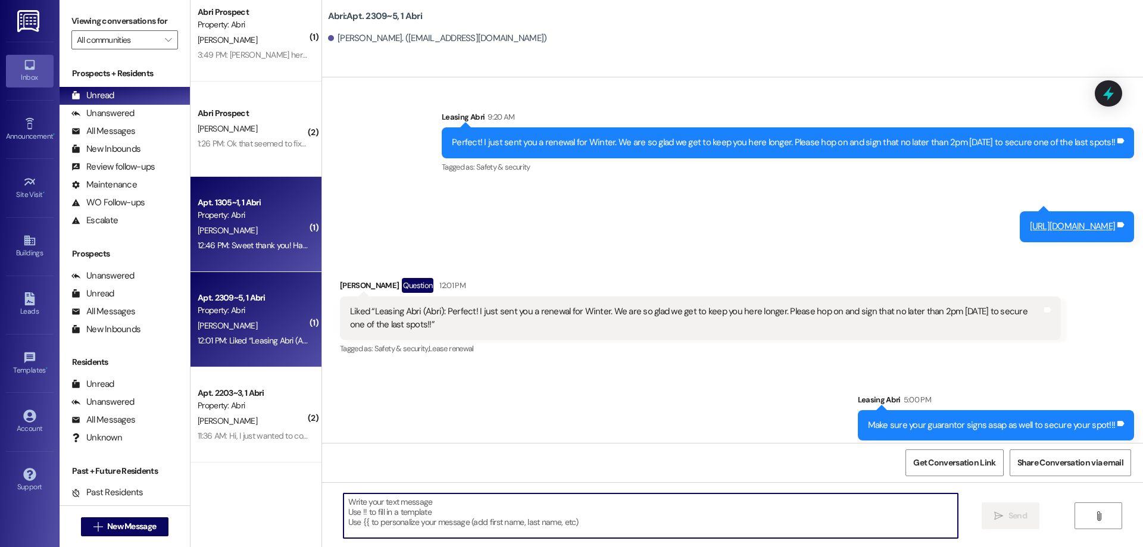
click at [257, 243] on div "12:46 PM: Sweet thank you! Have a good day. 12:46 PM: Sweet thank you! Have a g…" at bounding box center [276, 245] width 156 height 11
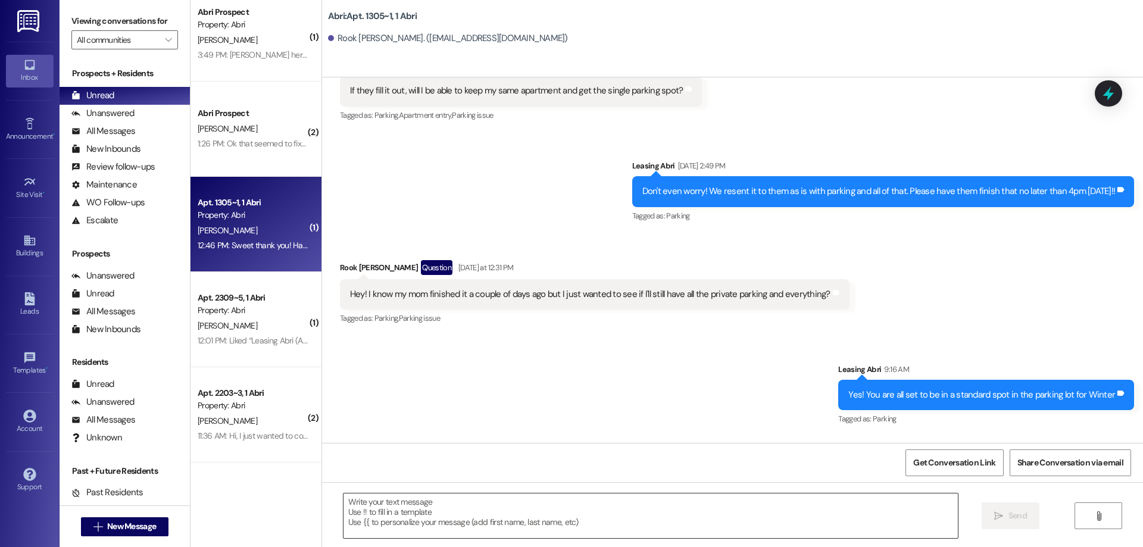
scroll to position [3233, 0]
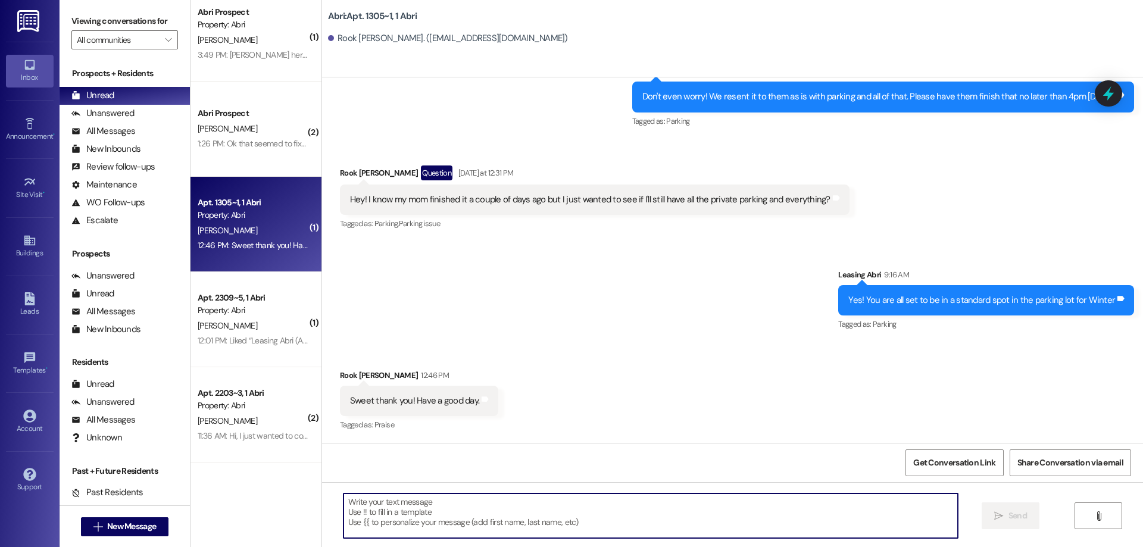
click at [462, 507] on textarea at bounding box center [650, 515] width 614 height 45
type textarea "You too Rook!!"
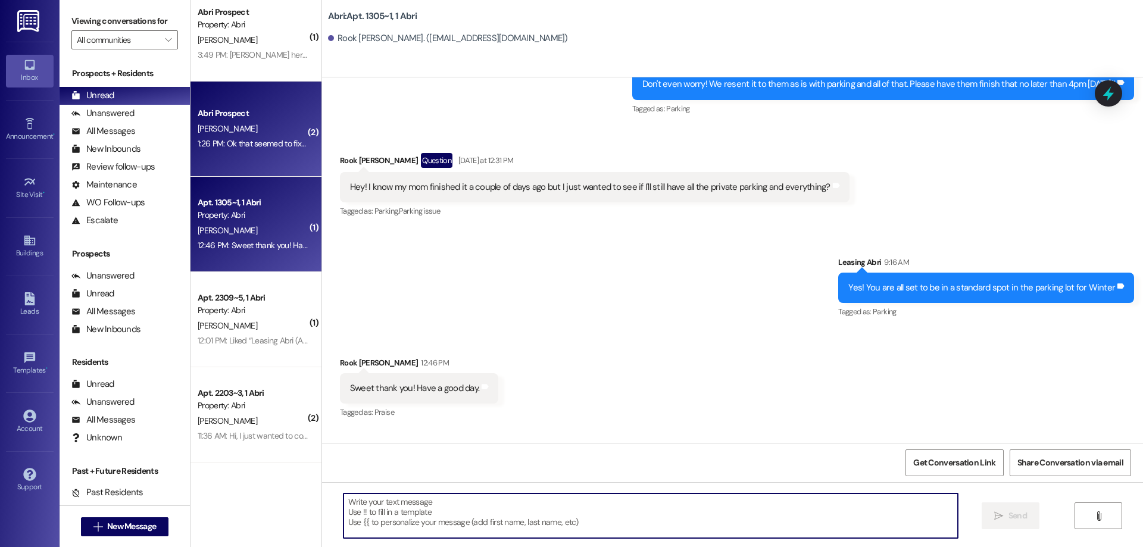
click at [263, 145] on div "1:26 PM: Ok that seemed to fix it, I'm all paid, thank you! 1:26 PM: Ok that se…" at bounding box center [292, 143] width 188 height 11
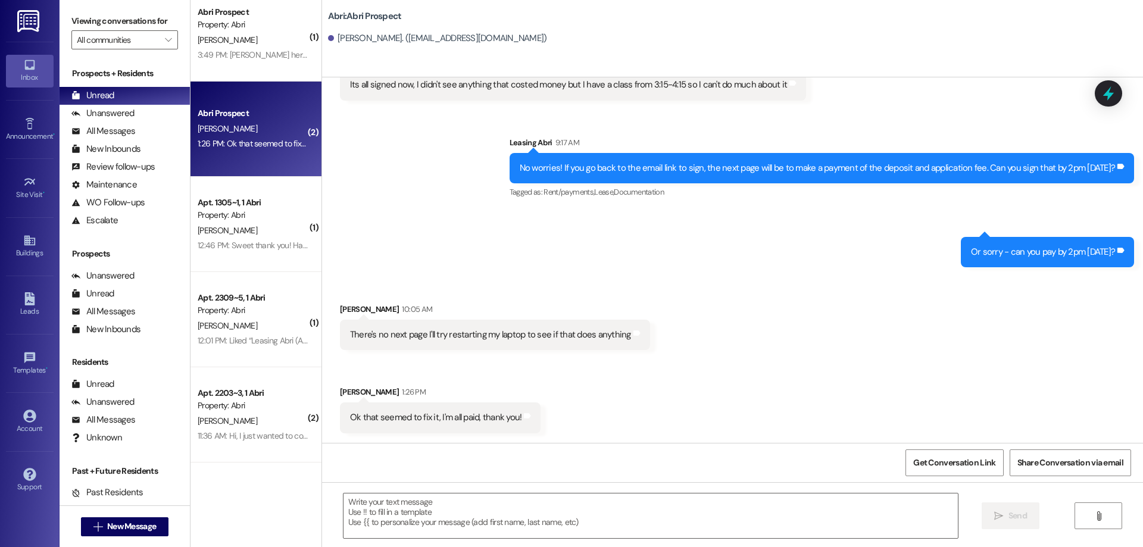
scroll to position [257, 0]
click at [554, 506] on textarea at bounding box center [650, 515] width 614 height 45
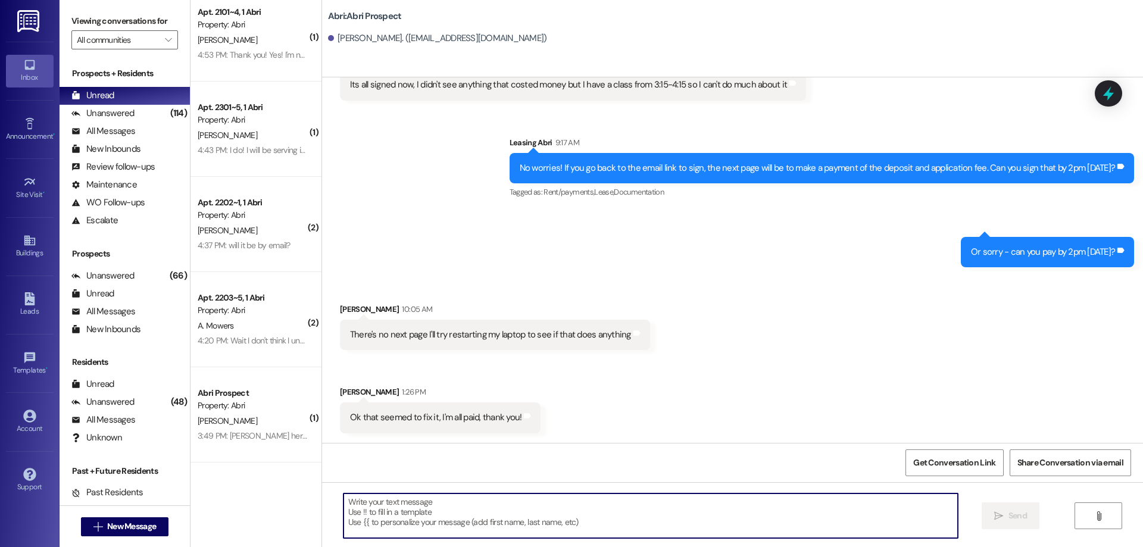
scroll to position [299, 0]
click at [138, 524] on span "New Message" at bounding box center [131, 526] width 49 height 12
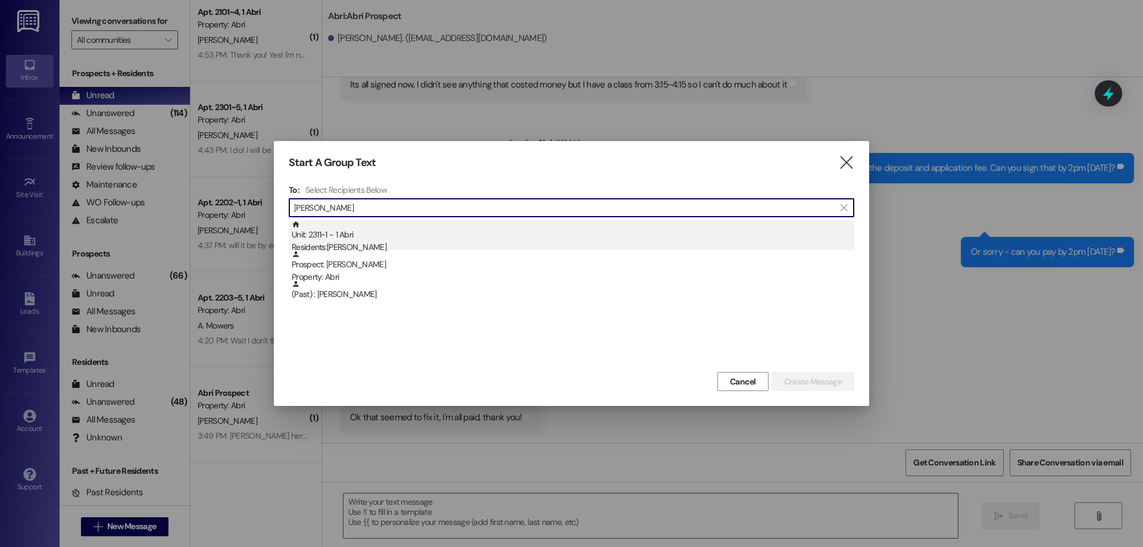
type input "emma lee"
click at [387, 226] on div "Unit: 2311~1 - 1 Abri Residents: Emma Lee" at bounding box center [573, 237] width 562 height 34
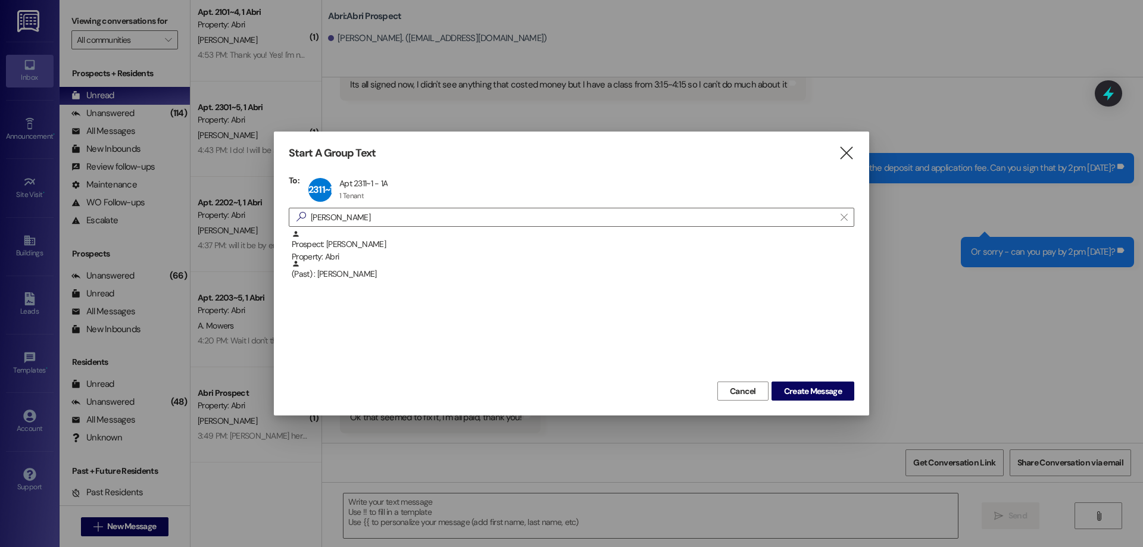
click at [832, 401] on div "Start A Group Text  To: 2311~1 Apt 2311~1 - 1A Apt 2311~1 - 1A 1 Tenant 1 Tena…" at bounding box center [571, 274] width 595 height 284
click at [823, 393] on span "Create Message" at bounding box center [813, 391] width 58 height 12
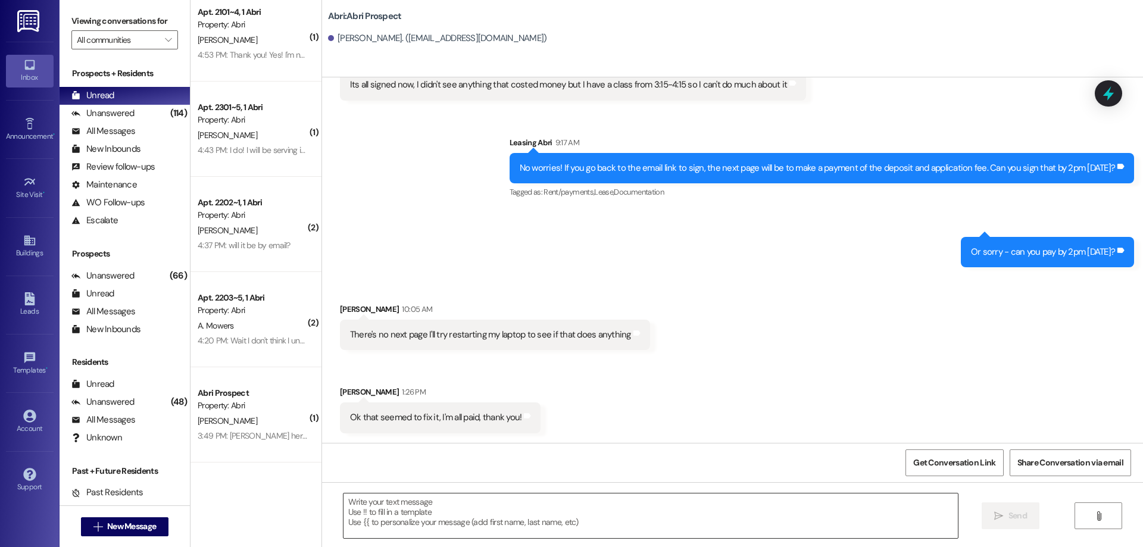
click at [624, 514] on textarea at bounding box center [650, 515] width 614 height 45
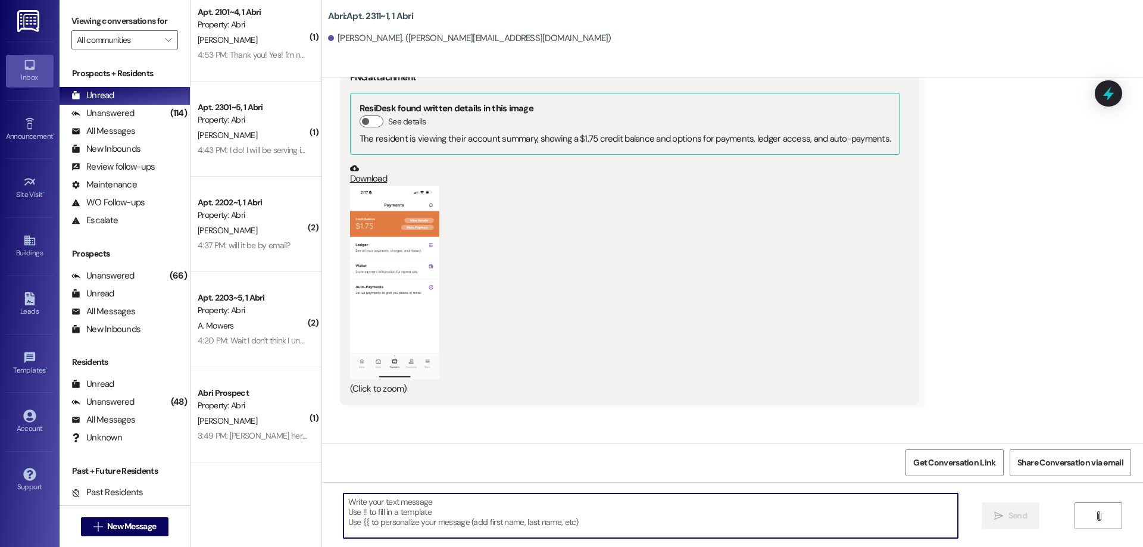
scroll to position [17459, 0]
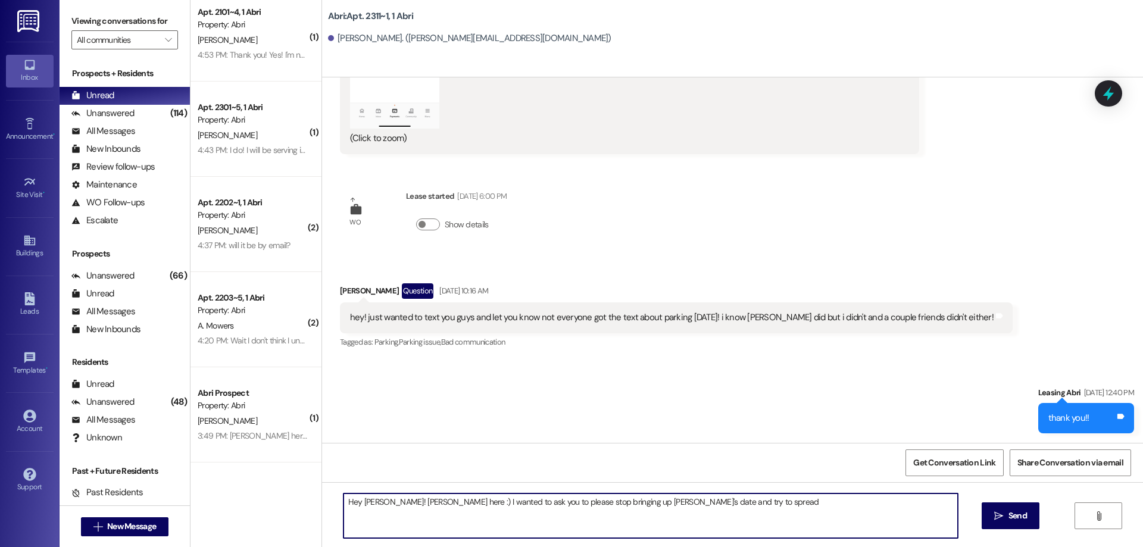
type textarea "Hey Emma! Kayla here :) I wanted to ask you to please stop bringing up Preslee'…"
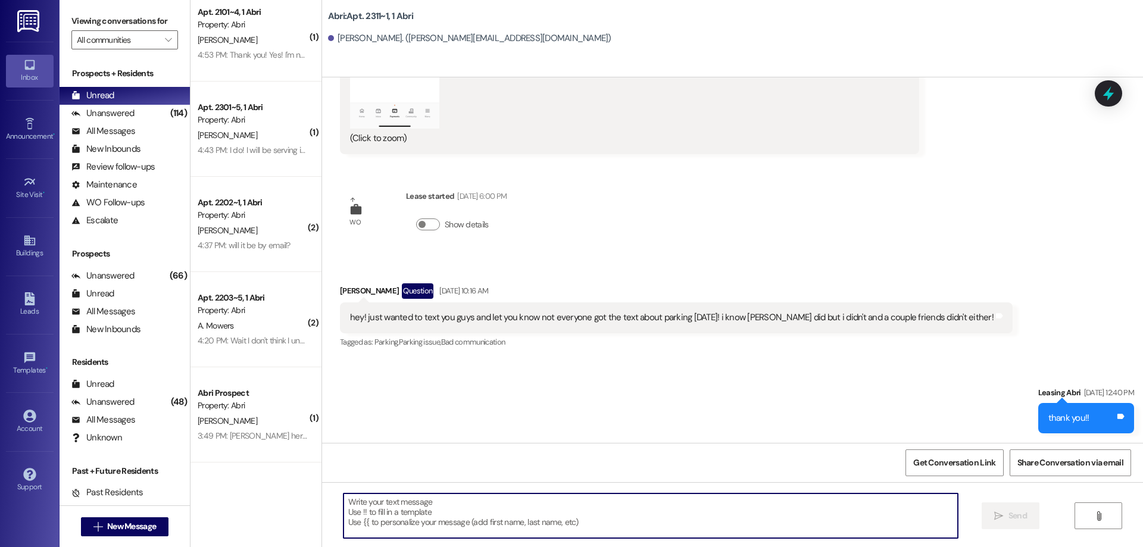
click at [480, 503] on textarea at bounding box center [650, 515] width 614 height 45
paste textarea "Hey Emma! Kayla here :) I was wondering if you might be able to ask your friend…"
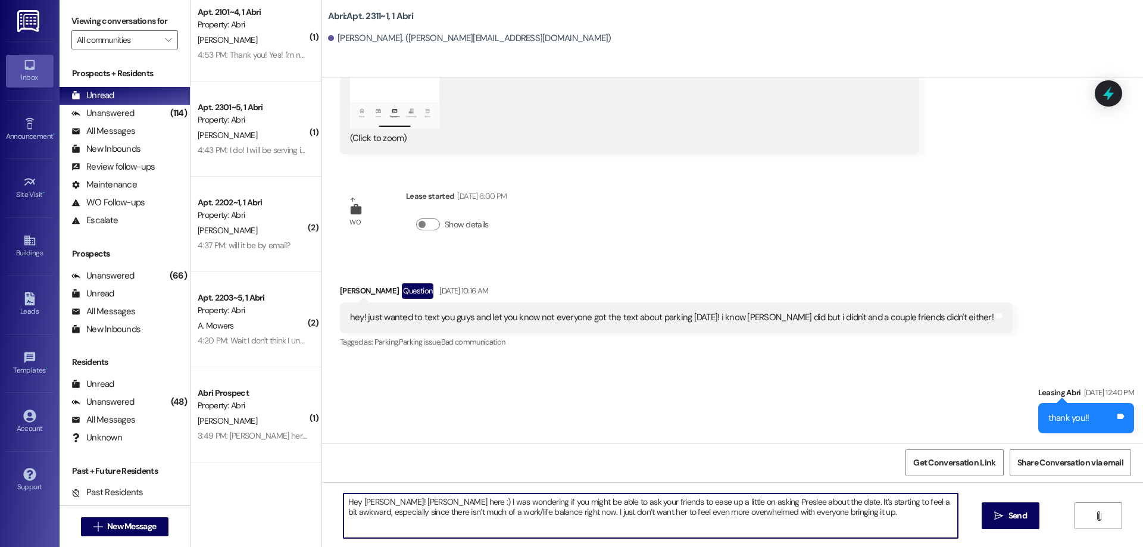
type textarea "Hey Emma! Kayla here :) I was wondering if you might be able to ask your friend…"
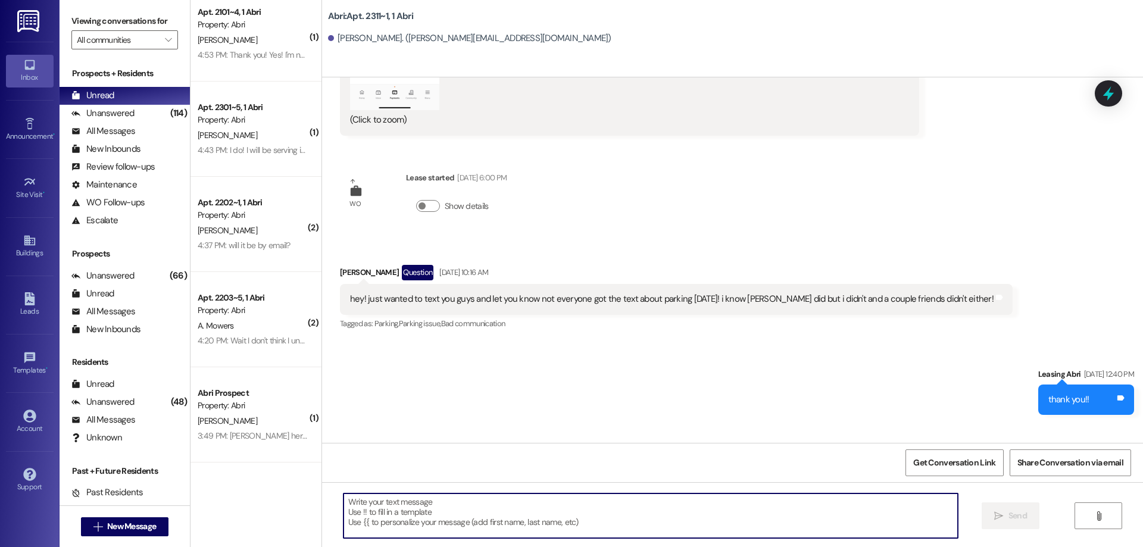
scroll to position [17554, 0]
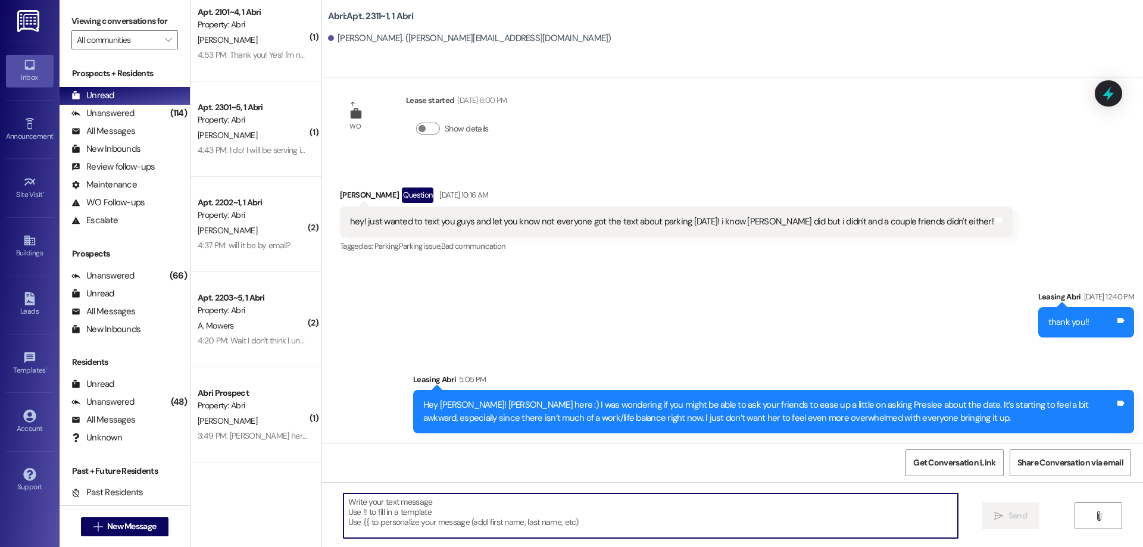
click at [789, 402] on div "Hey Emma! Kayla here :) I was wondering if you might be able to ask your friend…" at bounding box center [769, 412] width 692 height 26
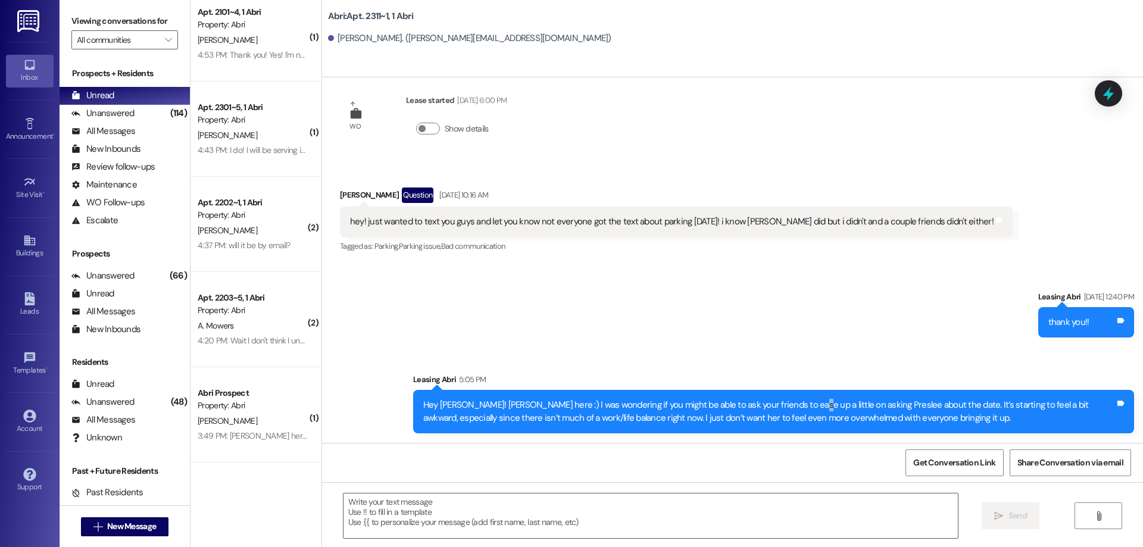
click at [789, 402] on div "Hey Emma! Kayla here :) I was wondering if you might be able to ask your friend…" at bounding box center [769, 412] width 692 height 26
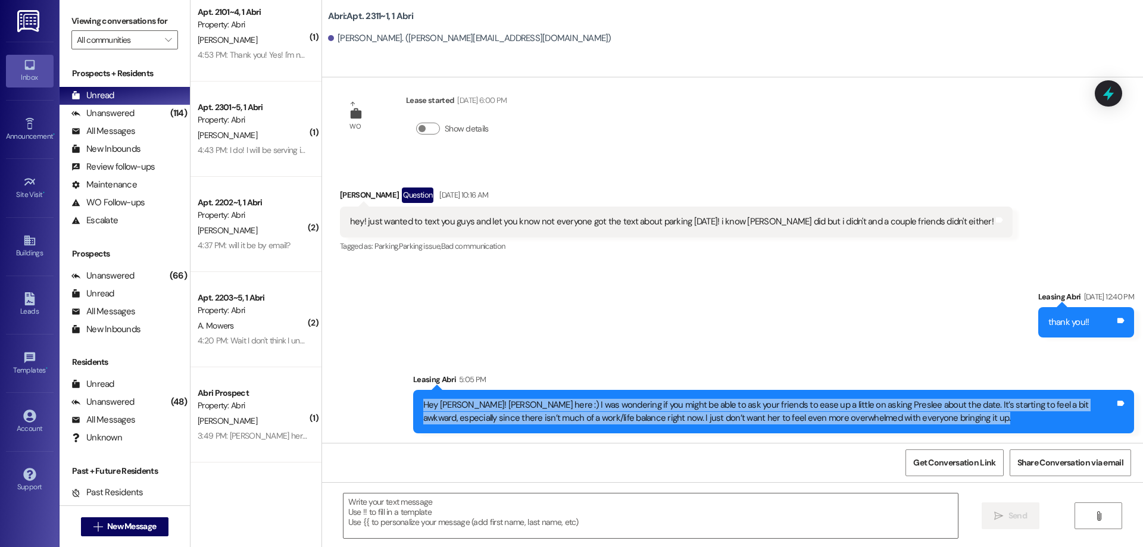
click at [789, 402] on div "Hey Emma! Kayla here :) I was wondering if you might be able to ask your friend…" at bounding box center [769, 412] width 692 height 26
copy div "Hey Emma! Kayla here :) I was wondering if you might be able to ask your friend…"
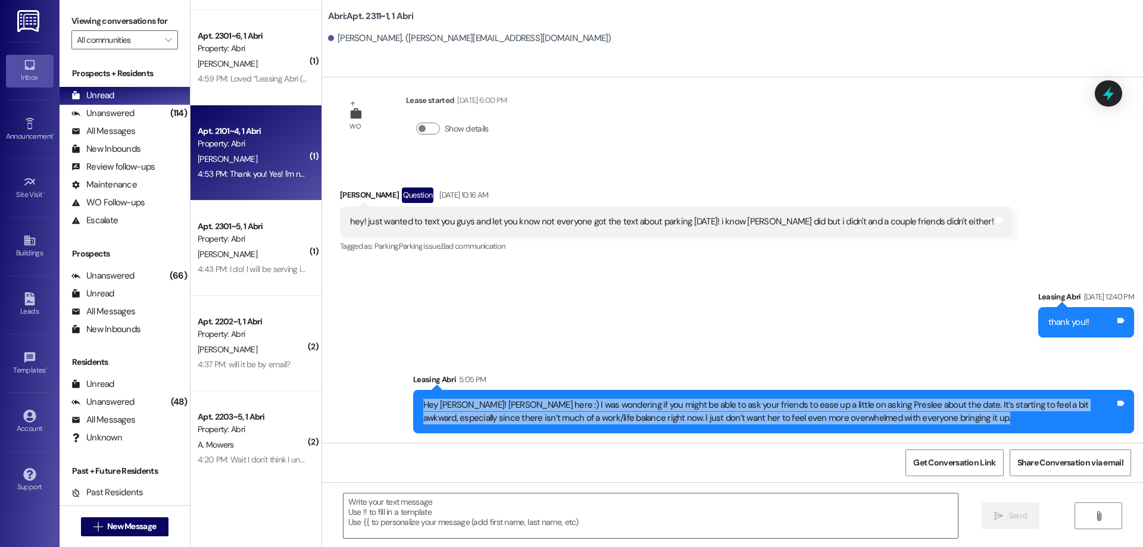
scroll to position [0, 0]
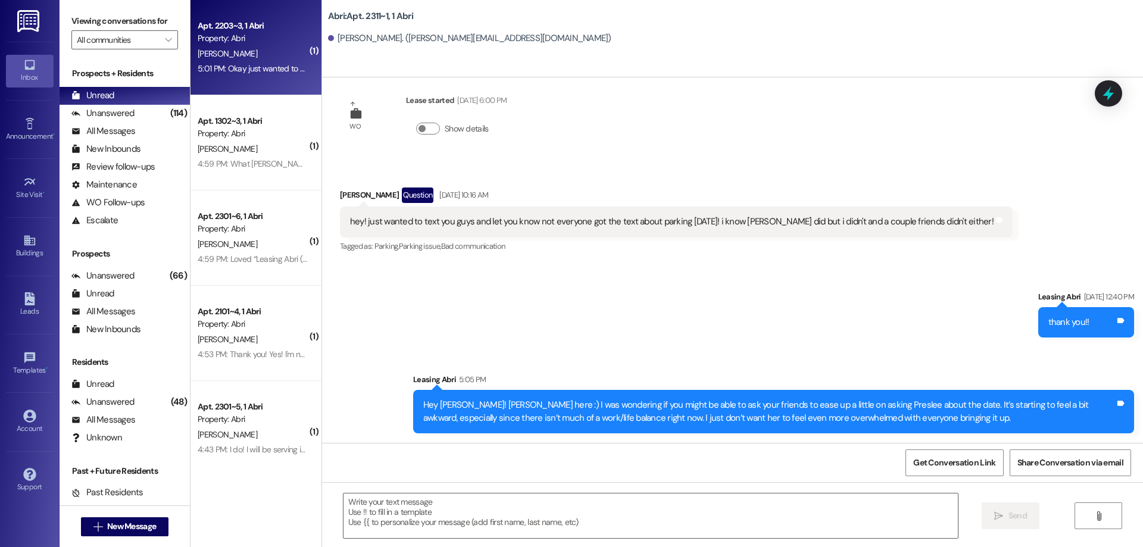
click at [267, 73] on div "5:01 PM: Okay just wanted to make sure, I'll sign it right now, thank you! 5:01…" at bounding box center [318, 68] width 240 height 11
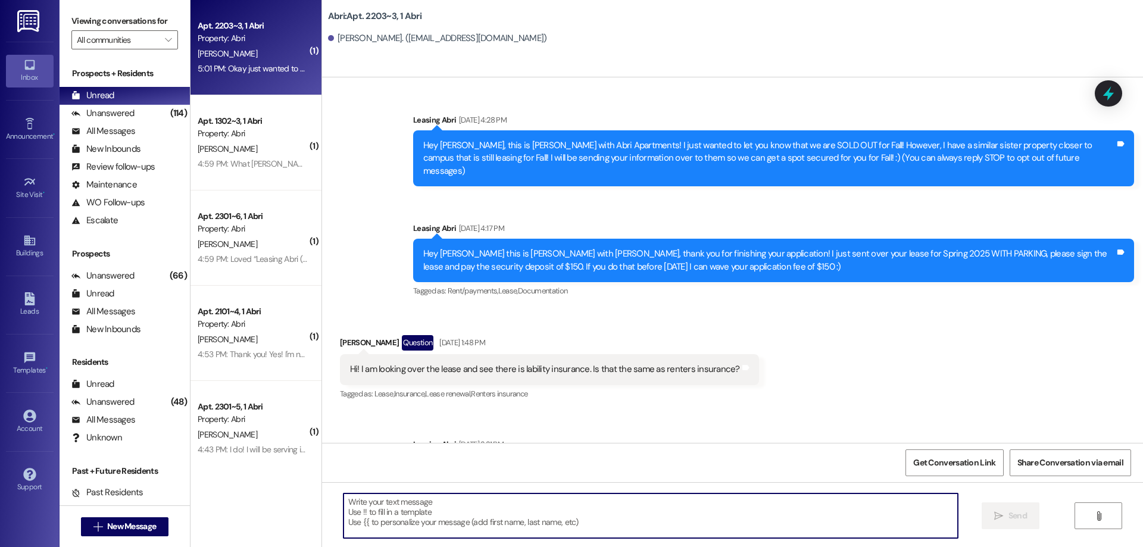
scroll to position [13888, 0]
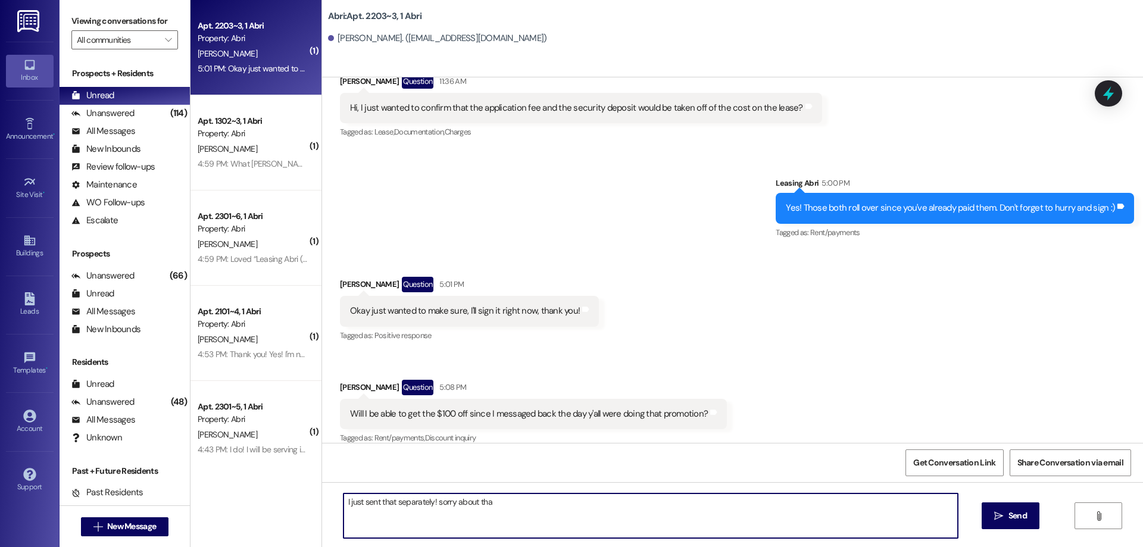
type textarea "I just sent that separately! sorry about that"
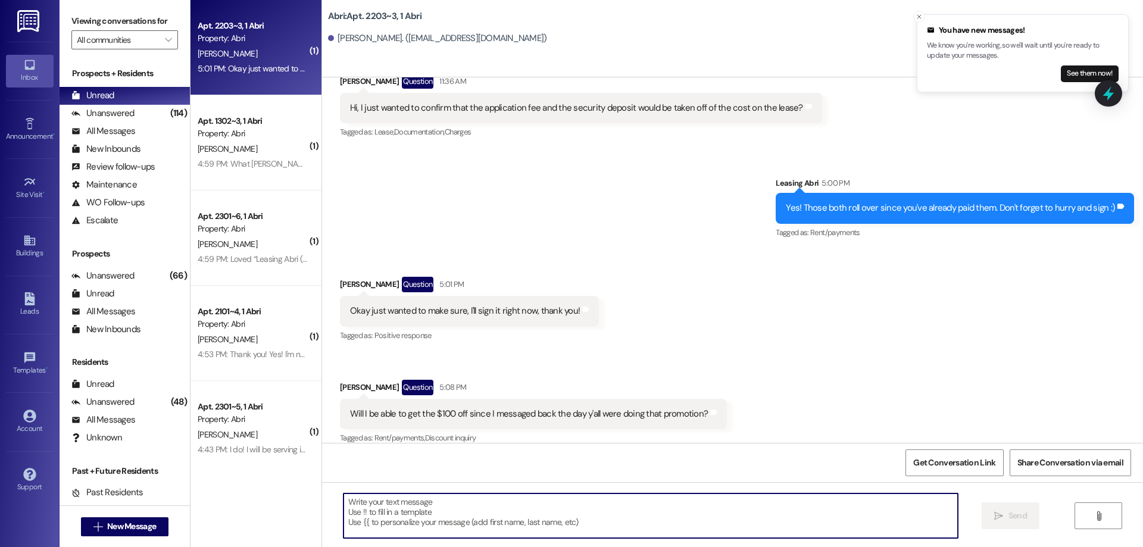
scroll to position [14054, 0]
